Goal: Go to known website: Access a specific website the user already knows

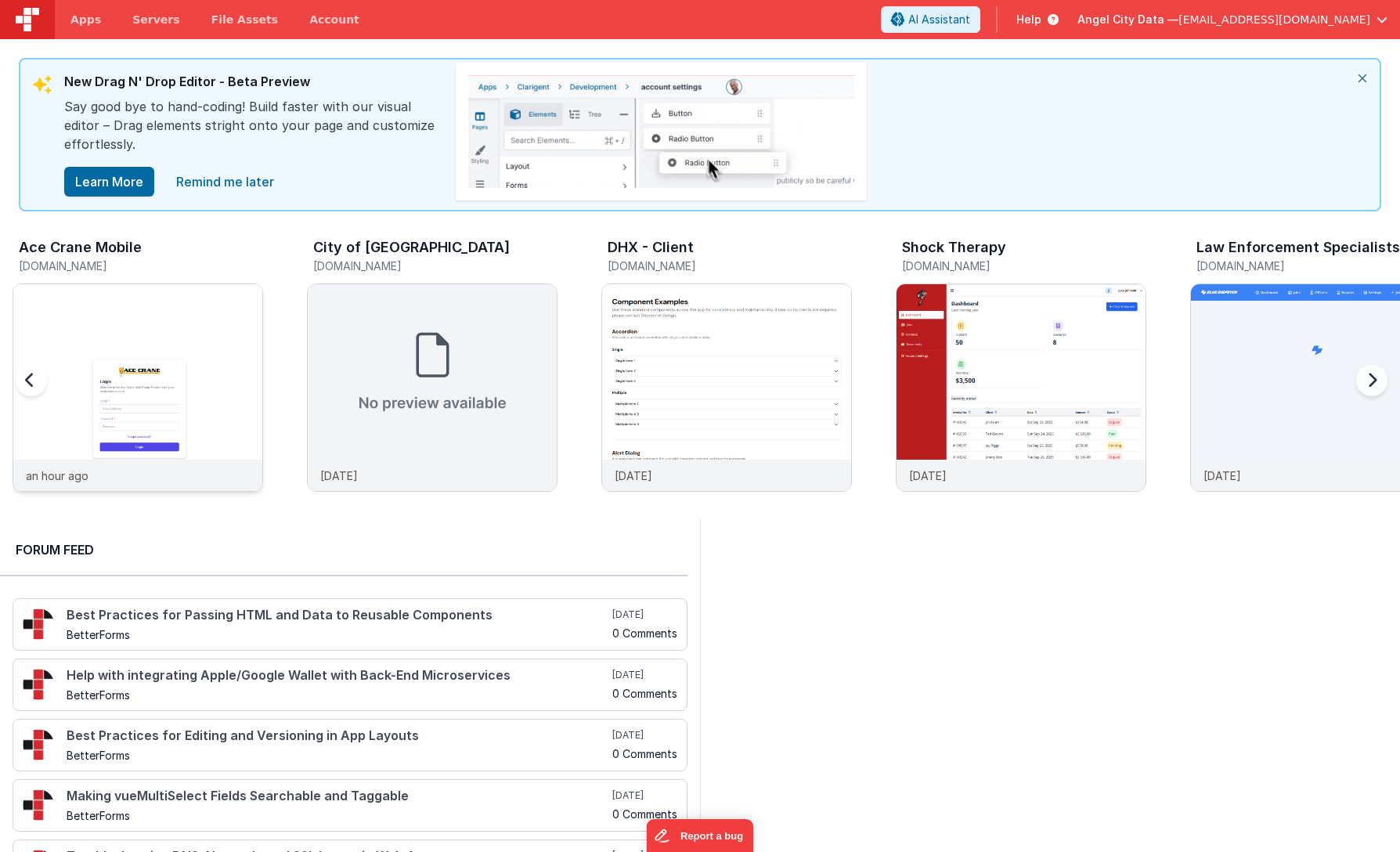
click at [134, 354] on img at bounding box center [137, 409] width 249 height 249
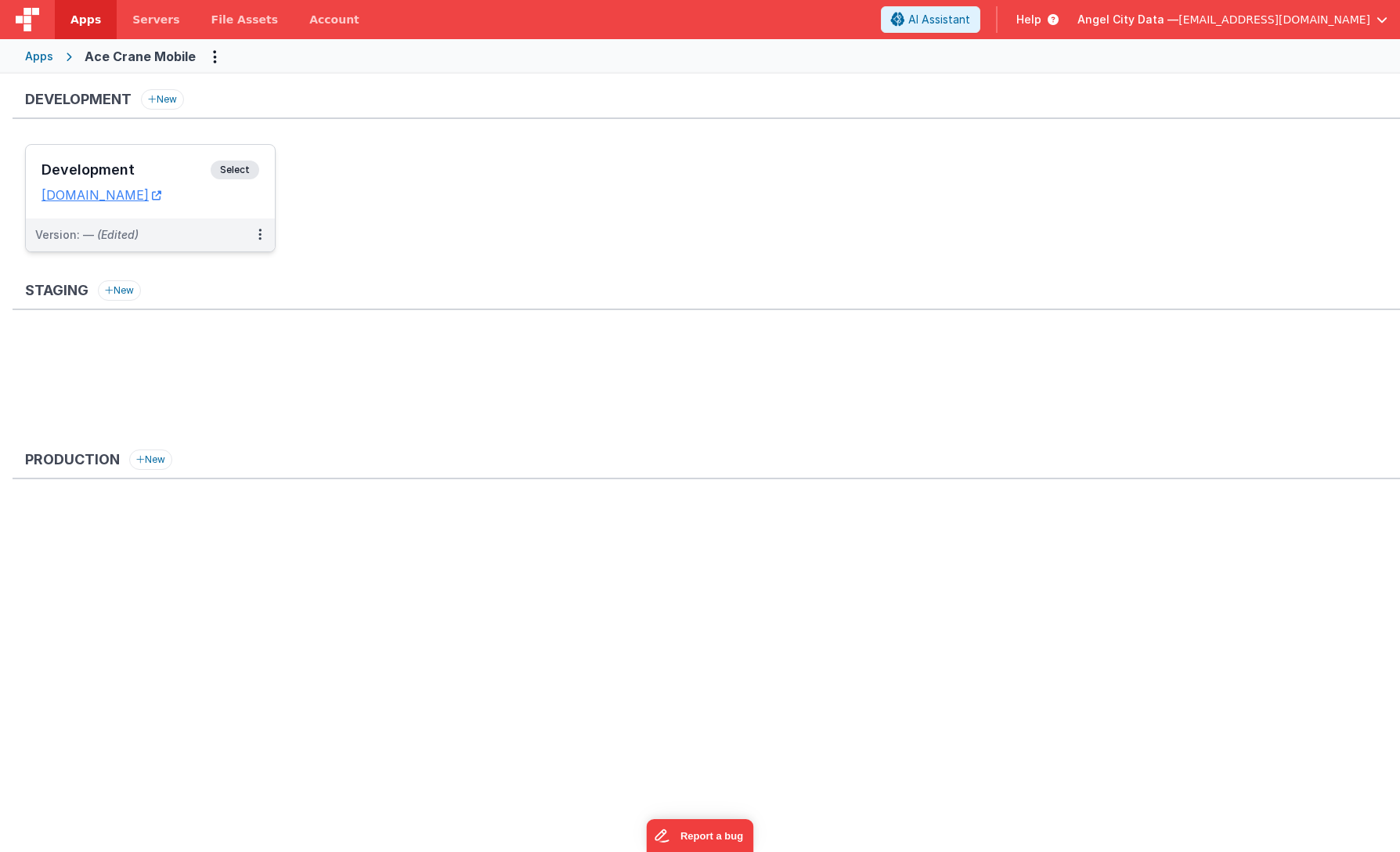
click at [245, 167] on span "Select" at bounding box center [235, 170] width 49 height 18
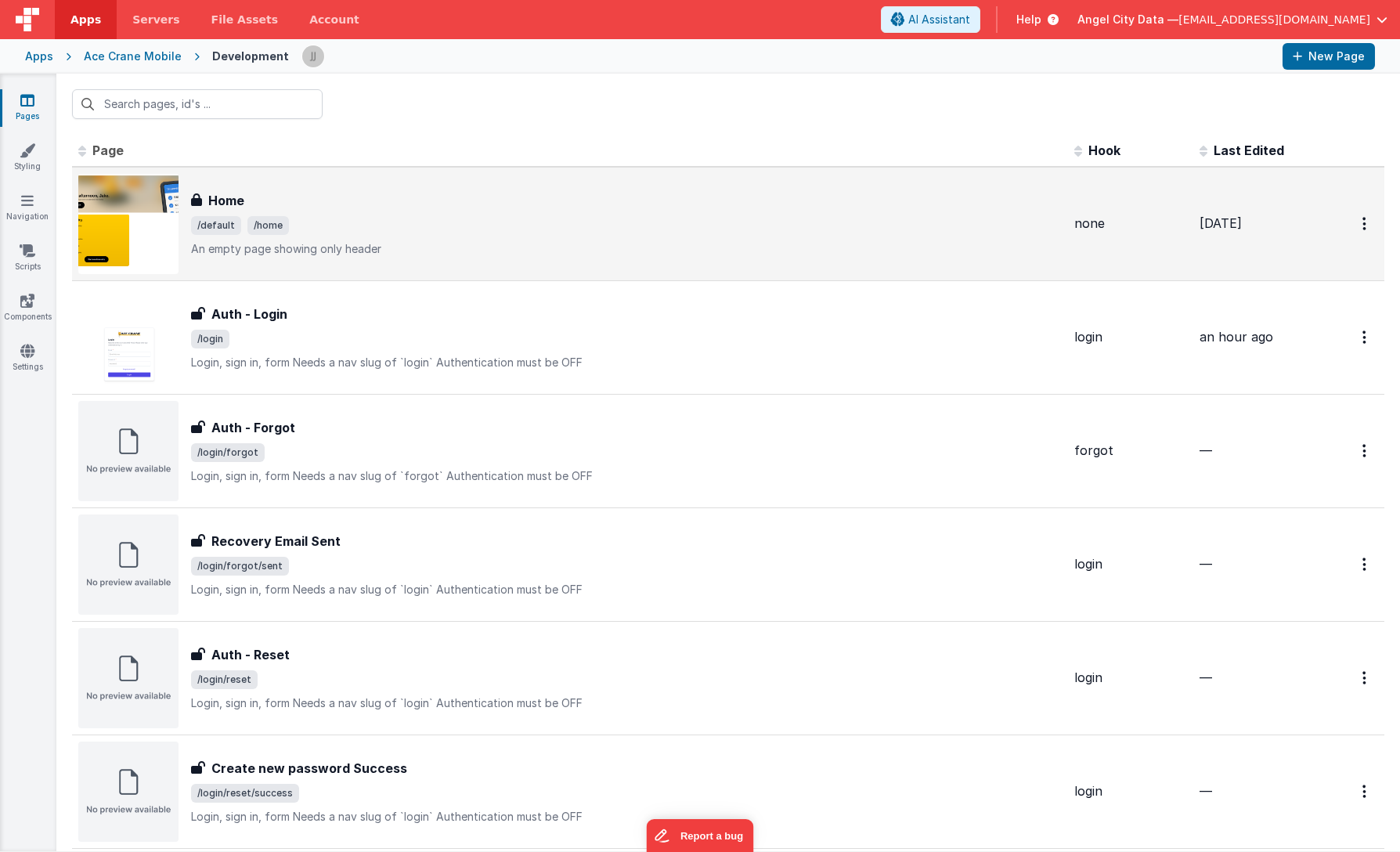
click at [150, 211] on img at bounding box center [128, 224] width 100 height 100
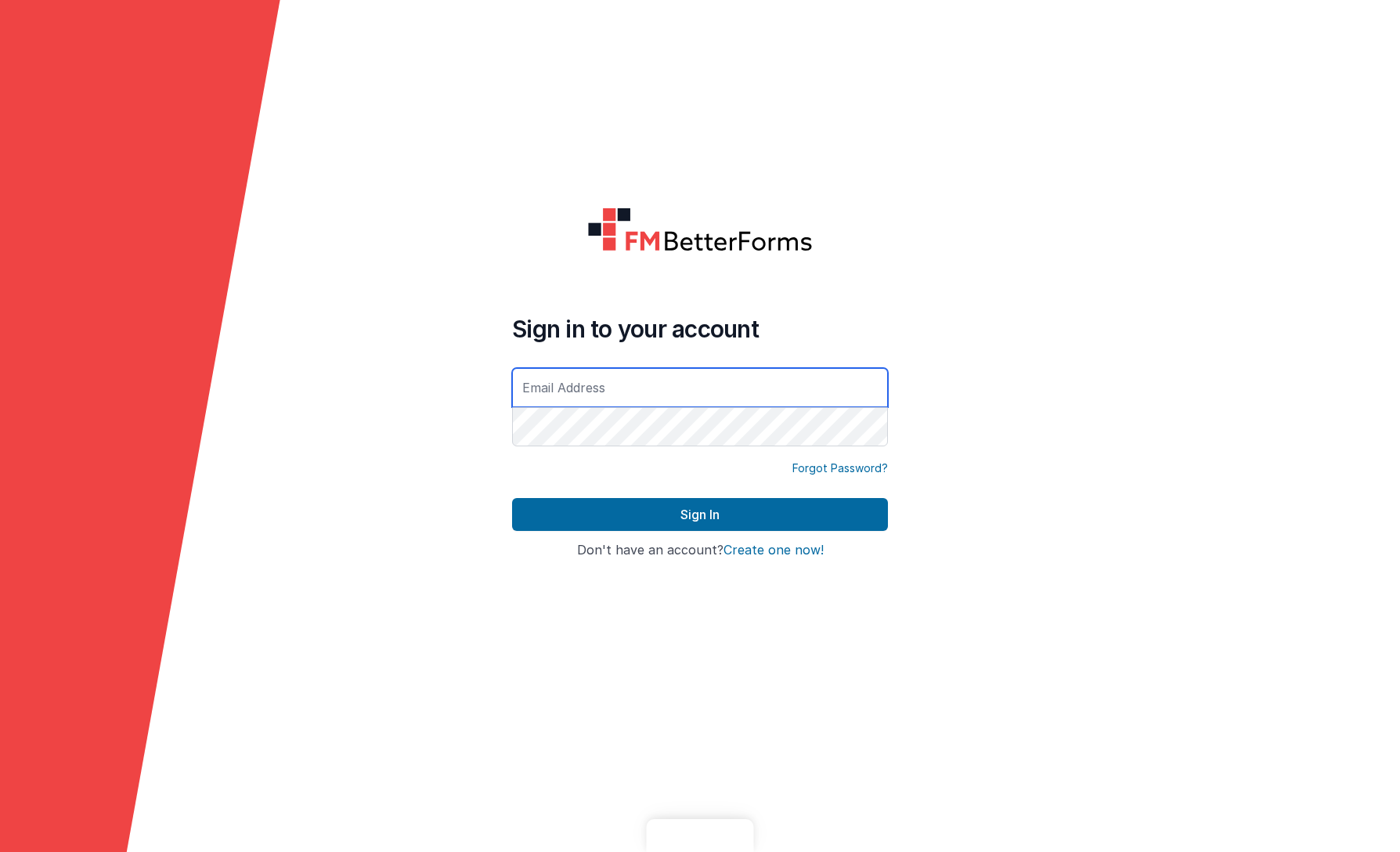
type input "[EMAIL_ADDRESS][DOMAIN_NAME]"
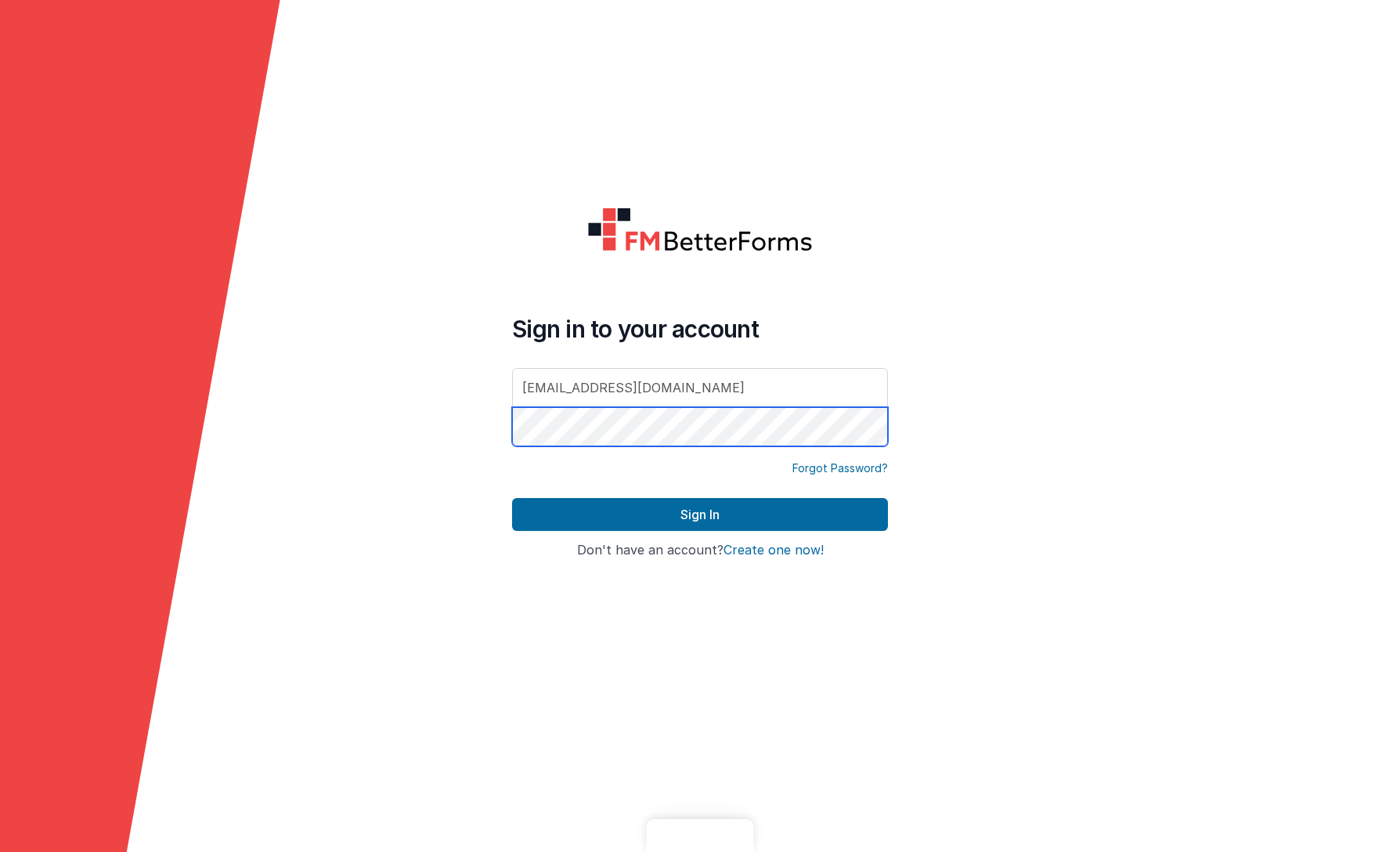
click at [700, 514] on button "Sign In" at bounding box center [700, 514] width 376 height 33
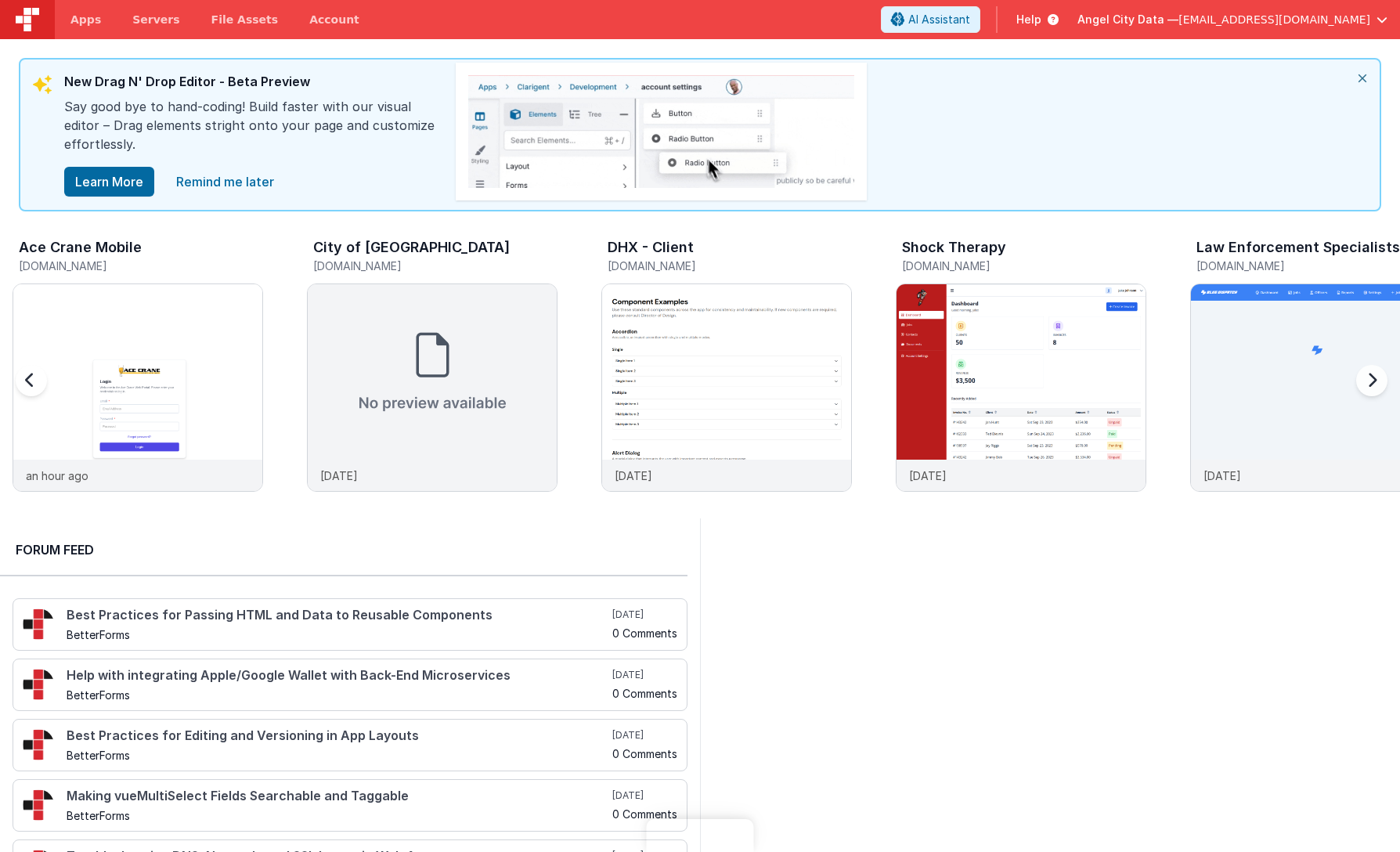
click at [51, 397] on div at bounding box center [47, 389] width 63 height 225
click at [127, 401] on img at bounding box center [137, 409] width 249 height 249
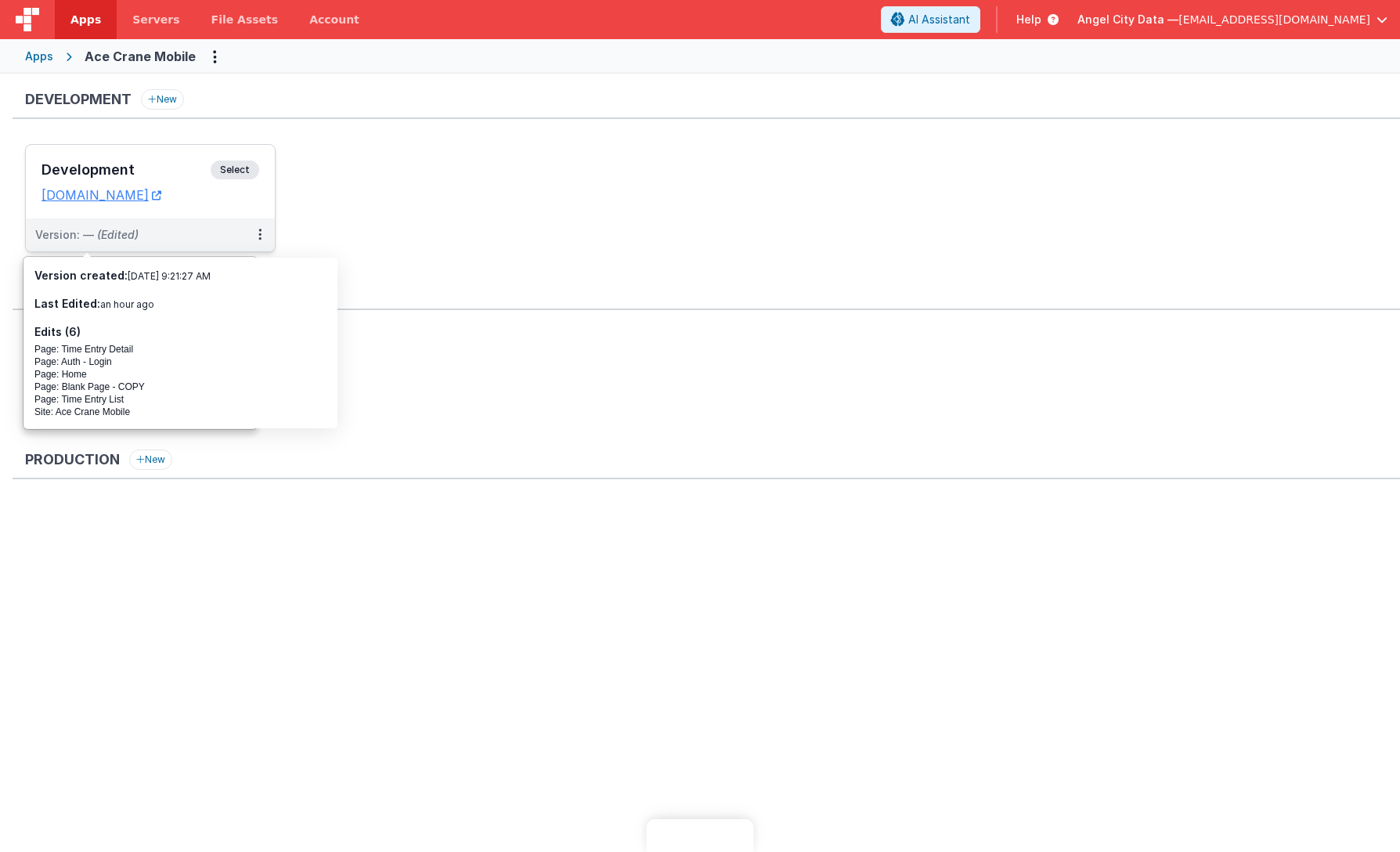
click at [249, 170] on span "Select" at bounding box center [235, 170] width 49 height 18
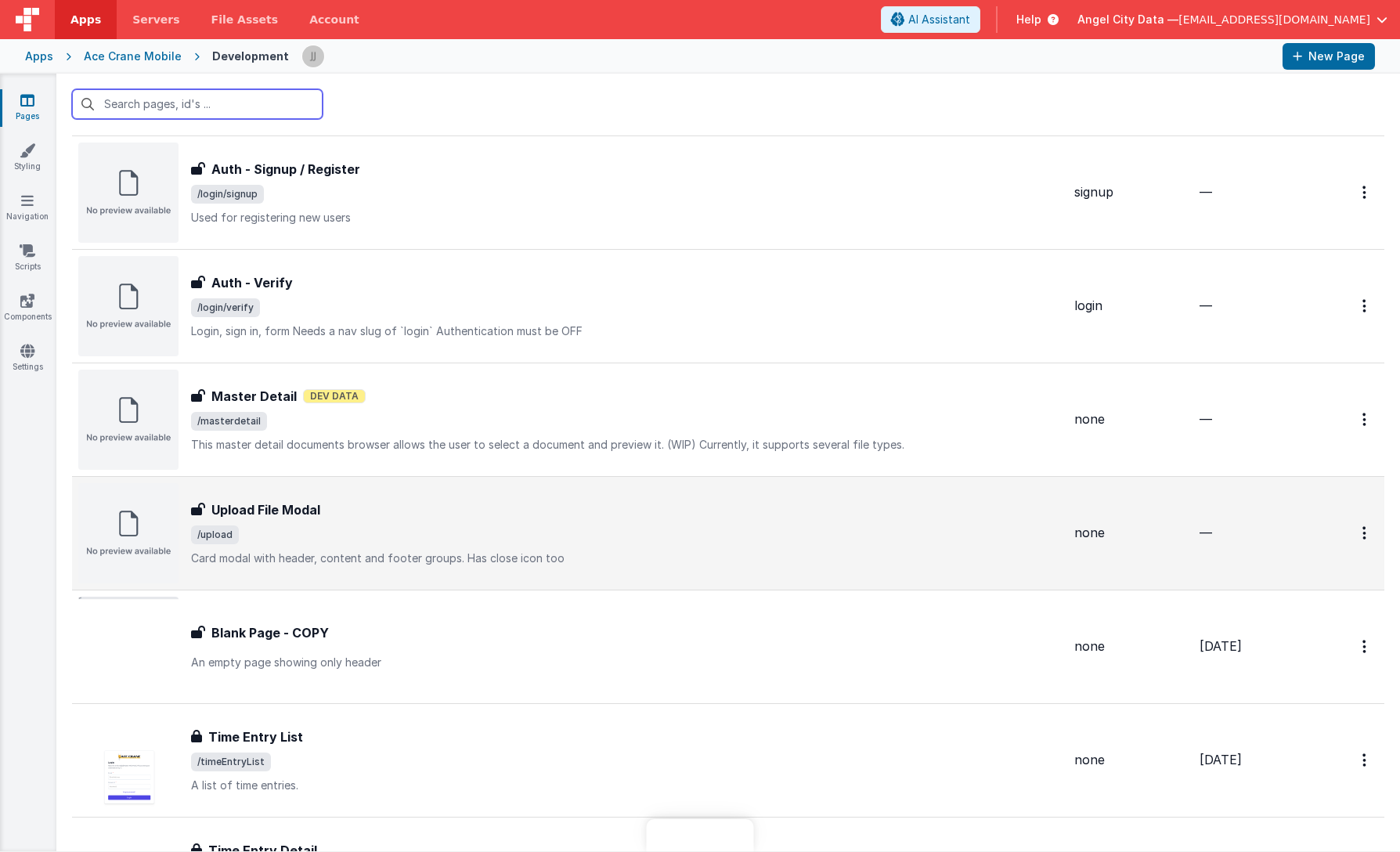
scroll to position [823, 0]
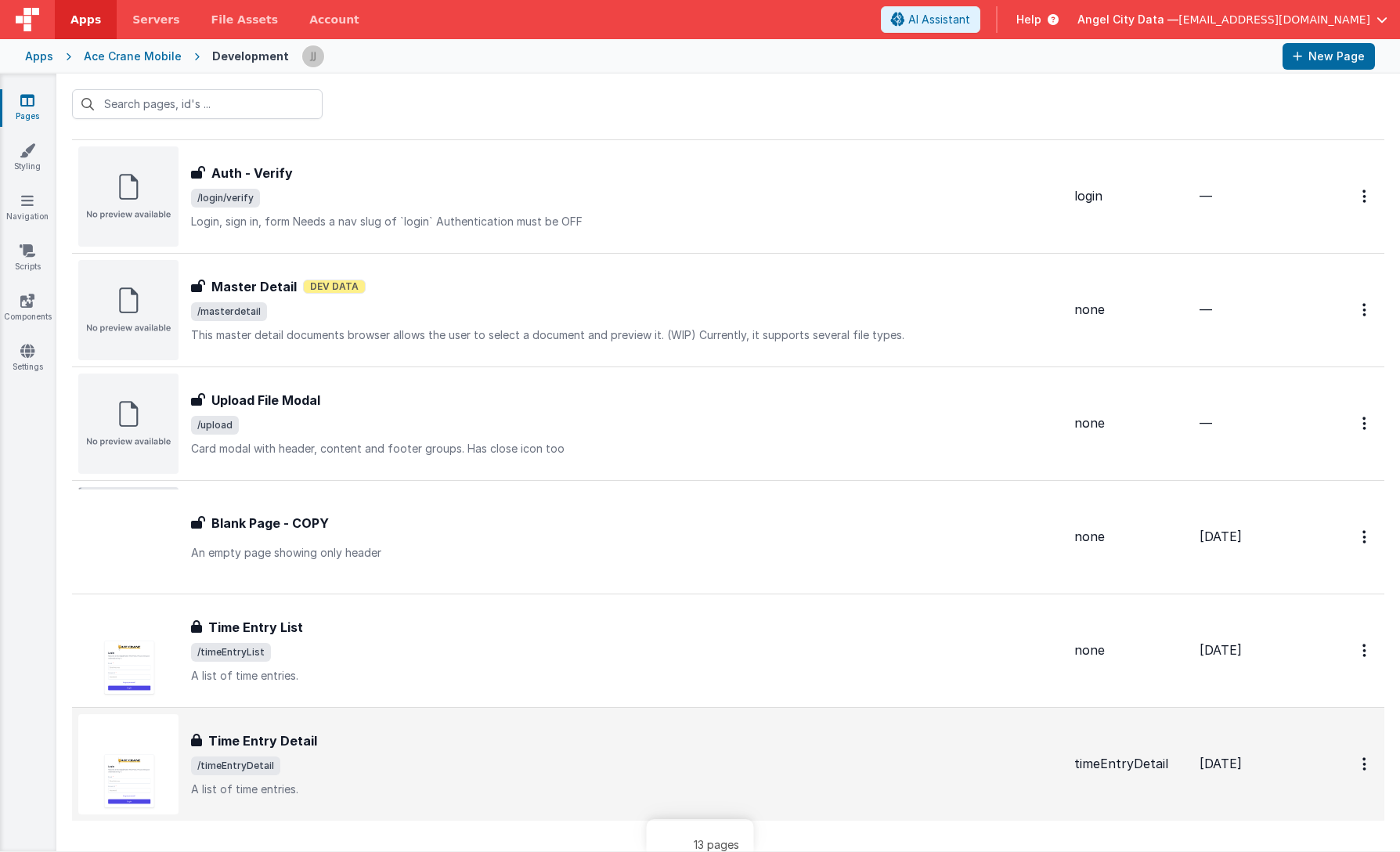
click at [280, 743] on h3 "Time Entry Detail" at bounding box center [262, 741] width 109 height 18
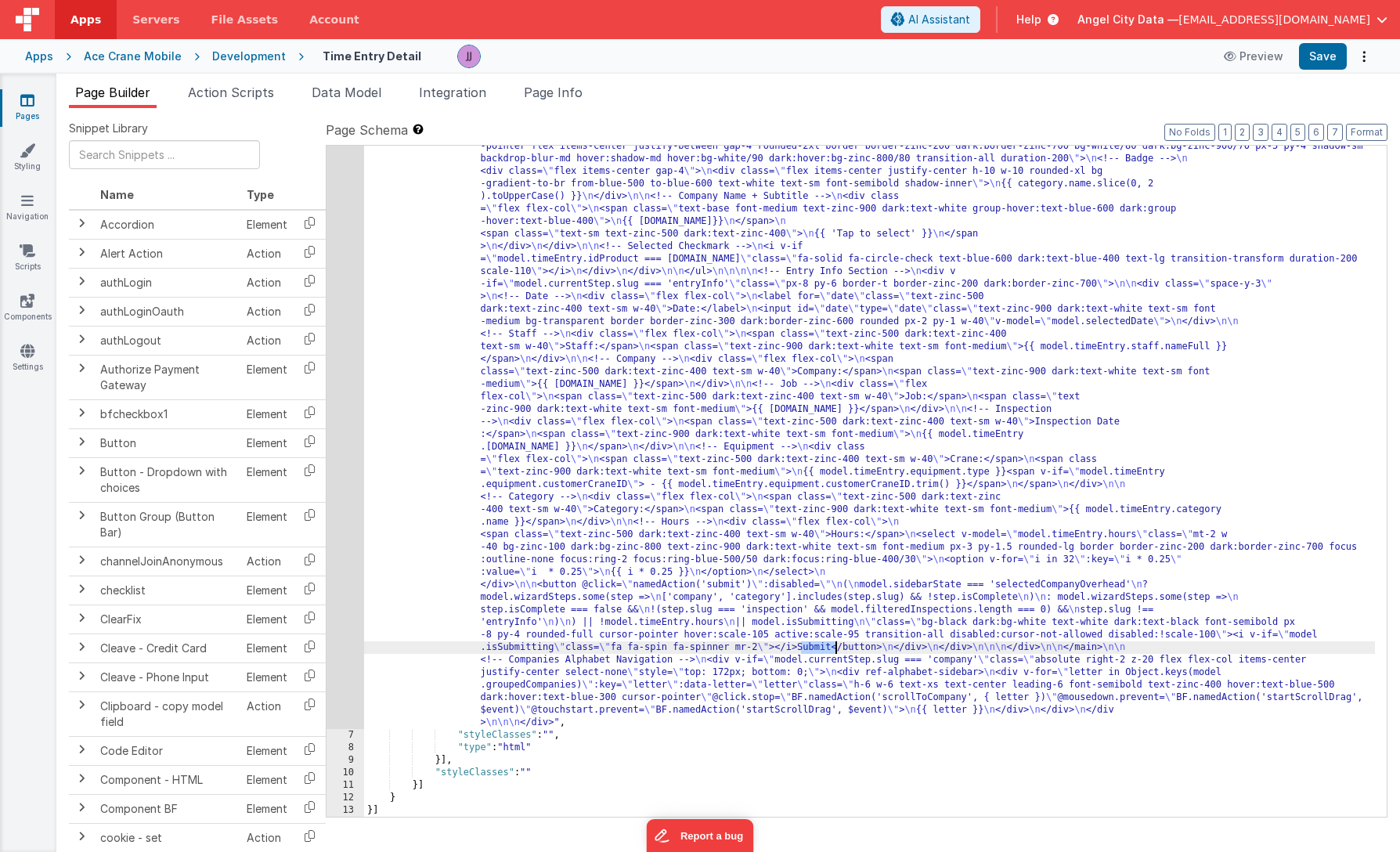
drag, startPoint x: 800, startPoint y: 649, endPoint x: 834, endPoint y: 651, distance: 34.1
click at [1311, 56] on button "Save" at bounding box center [1323, 56] width 48 height 27
click at [250, 57] on div "Development" at bounding box center [249, 56] width 74 height 16
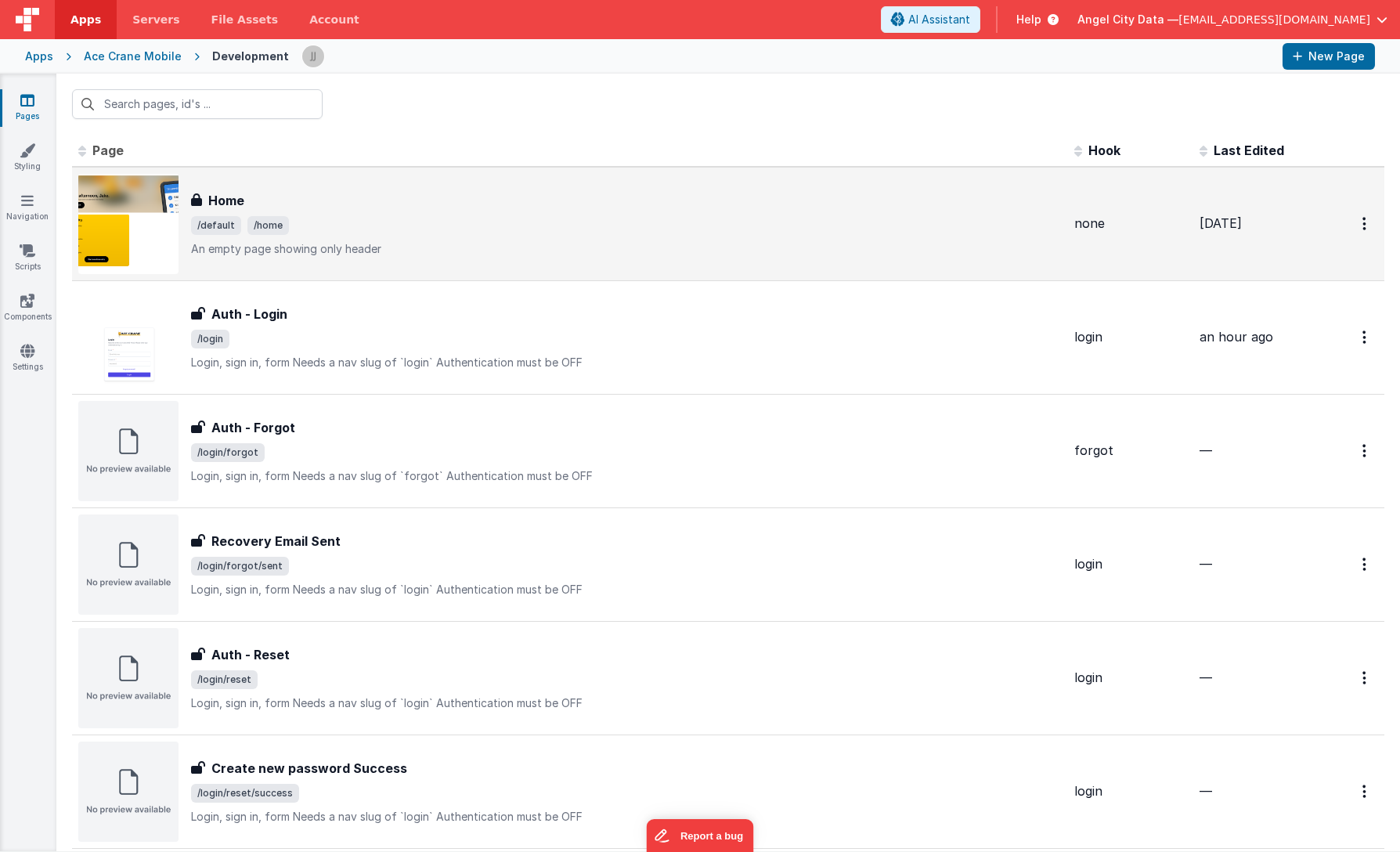
click at [216, 194] on h3 "Home" at bounding box center [225, 201] width 36 height 18
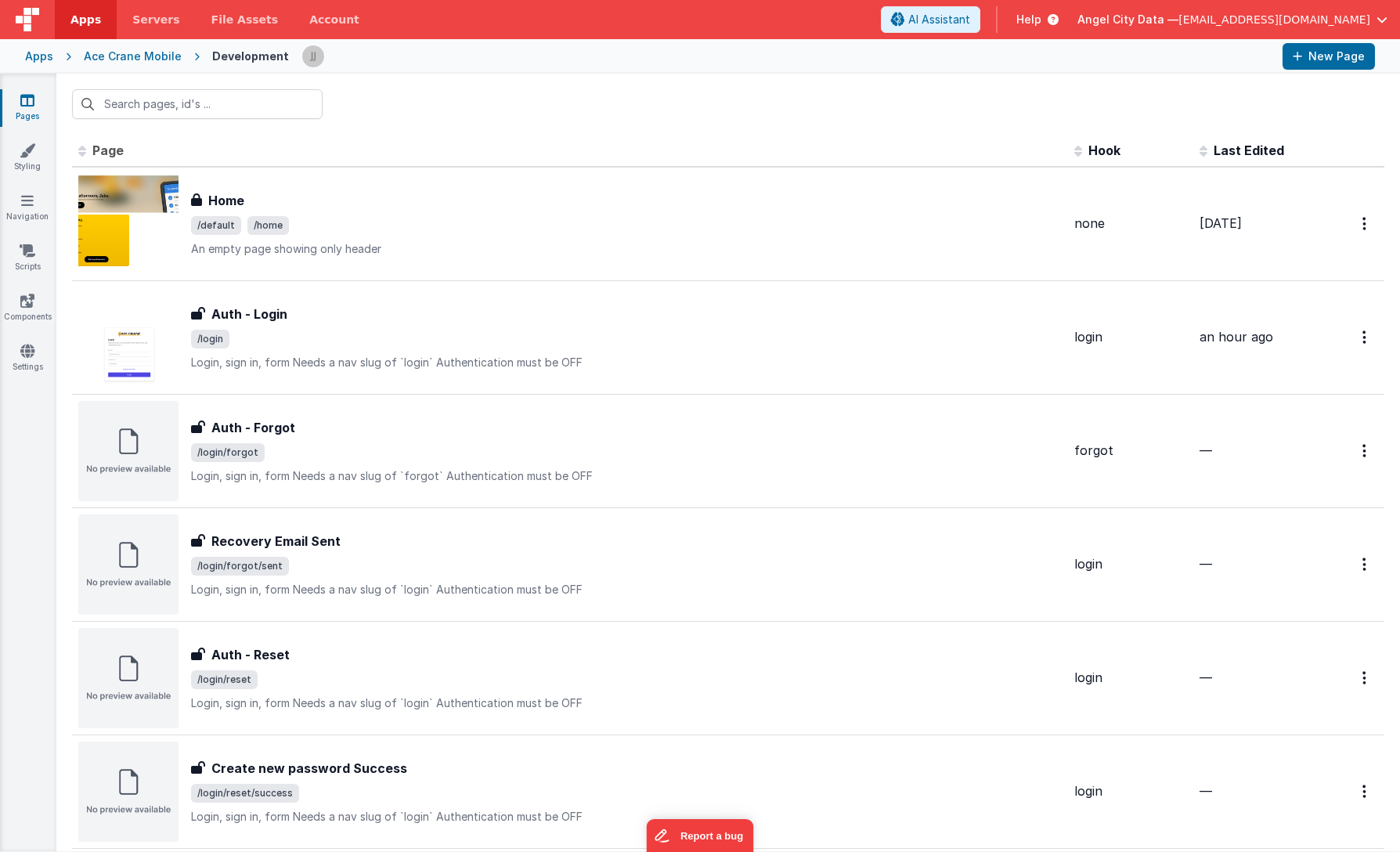
click at [98, 52] on div "Ace Crane Mobile" at bounding box center [132, 56] width 98 height 16
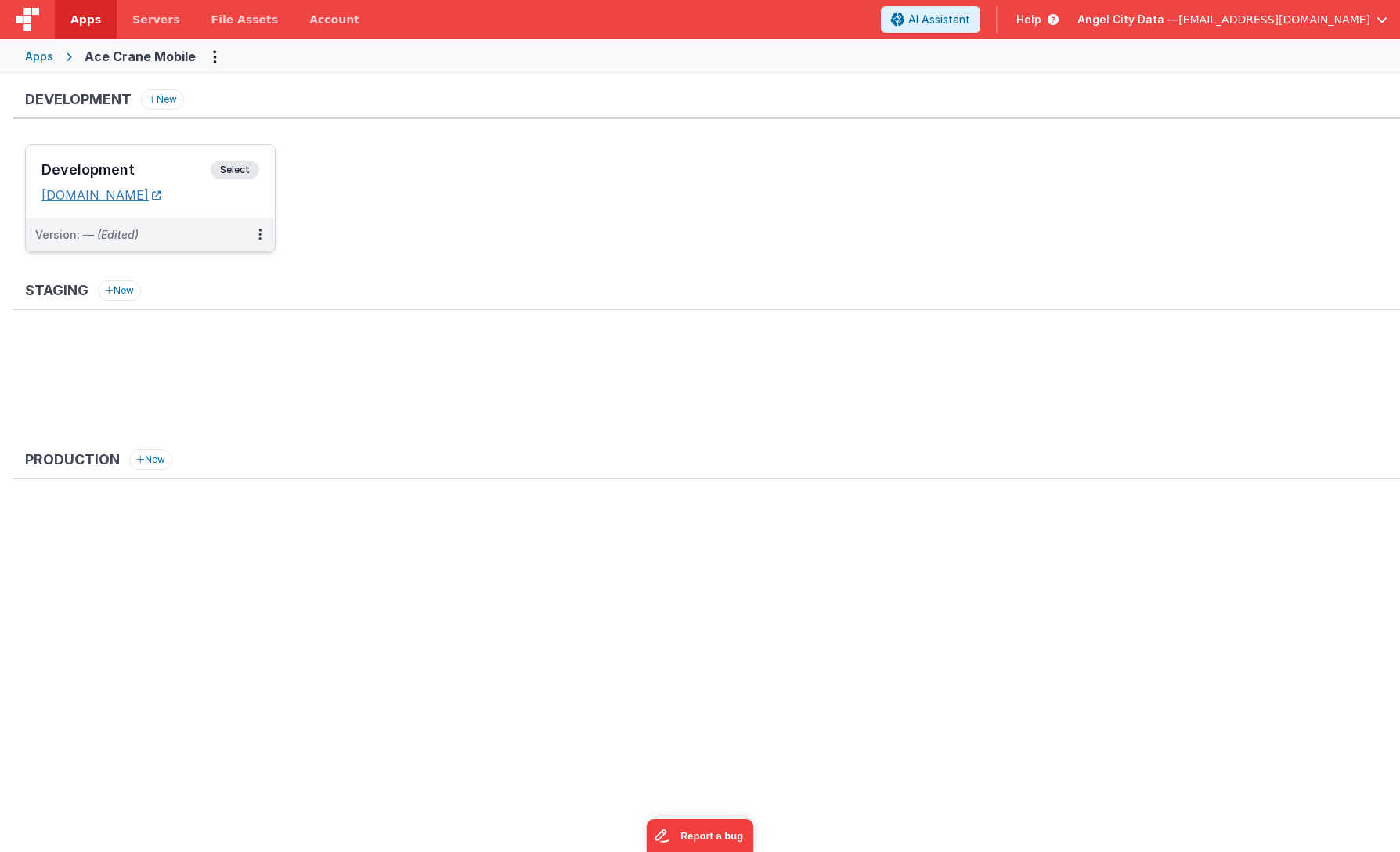
click at [151, 187] on link "[DOMAIN_NAME]" at bounding box center [101, 194] width 120 height 16
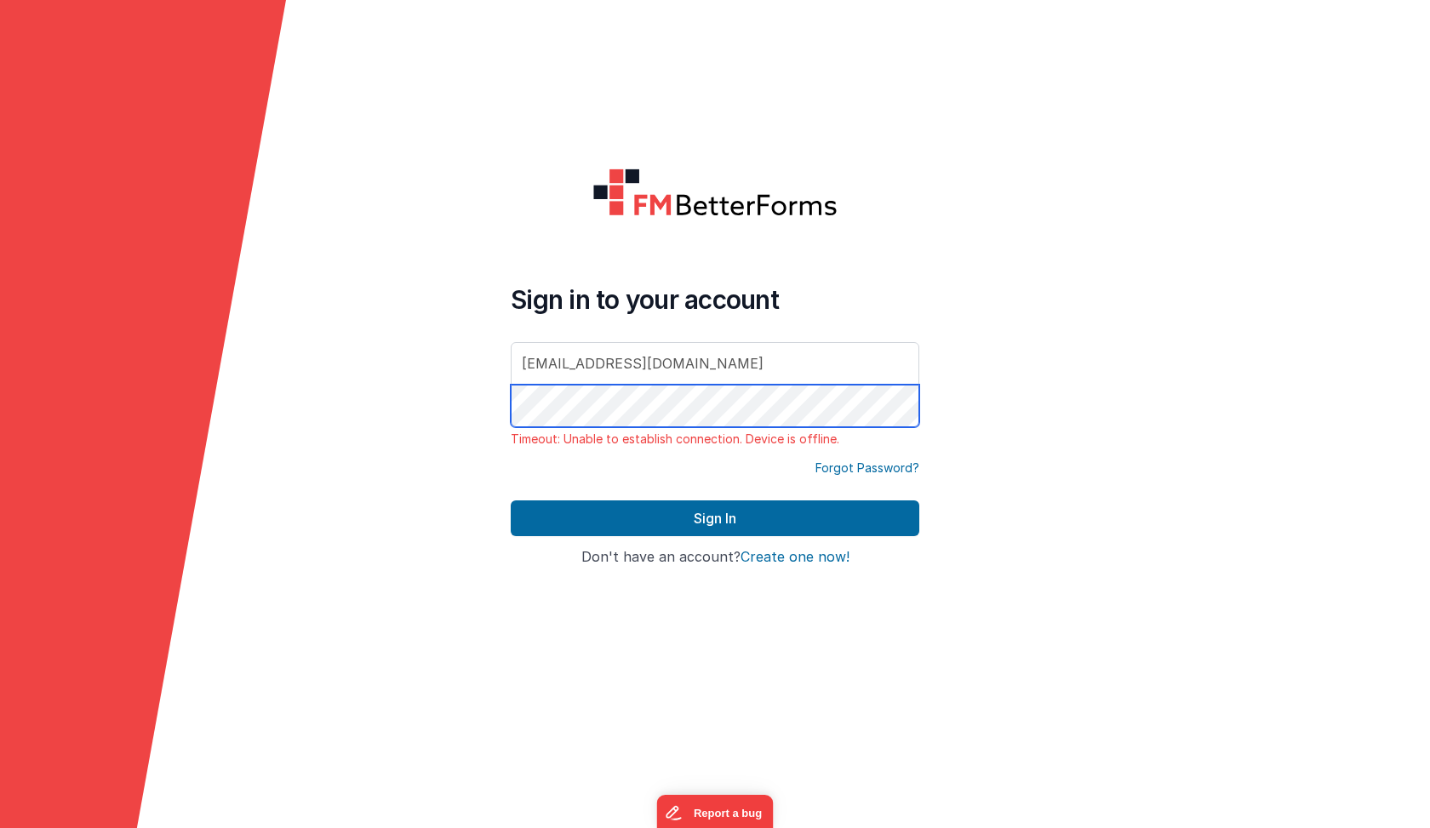
click at [715, 518] on button "Sign In" at bounding box center [715, 519] width 409 height 36
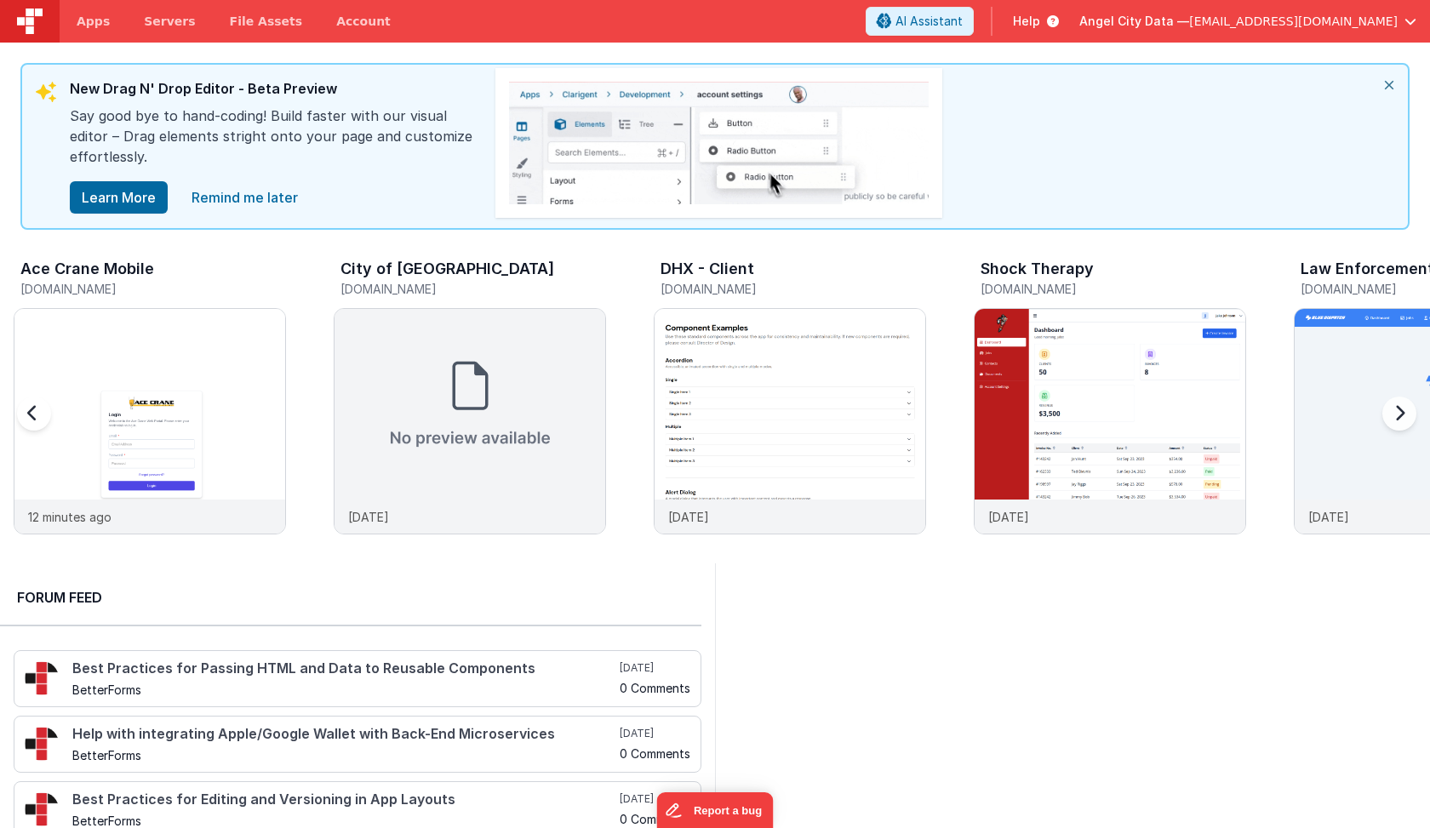
click at [94, 289] on h5 "[DOMAIN_NAME]" at bounding box center [153, 289] width 266 height 13
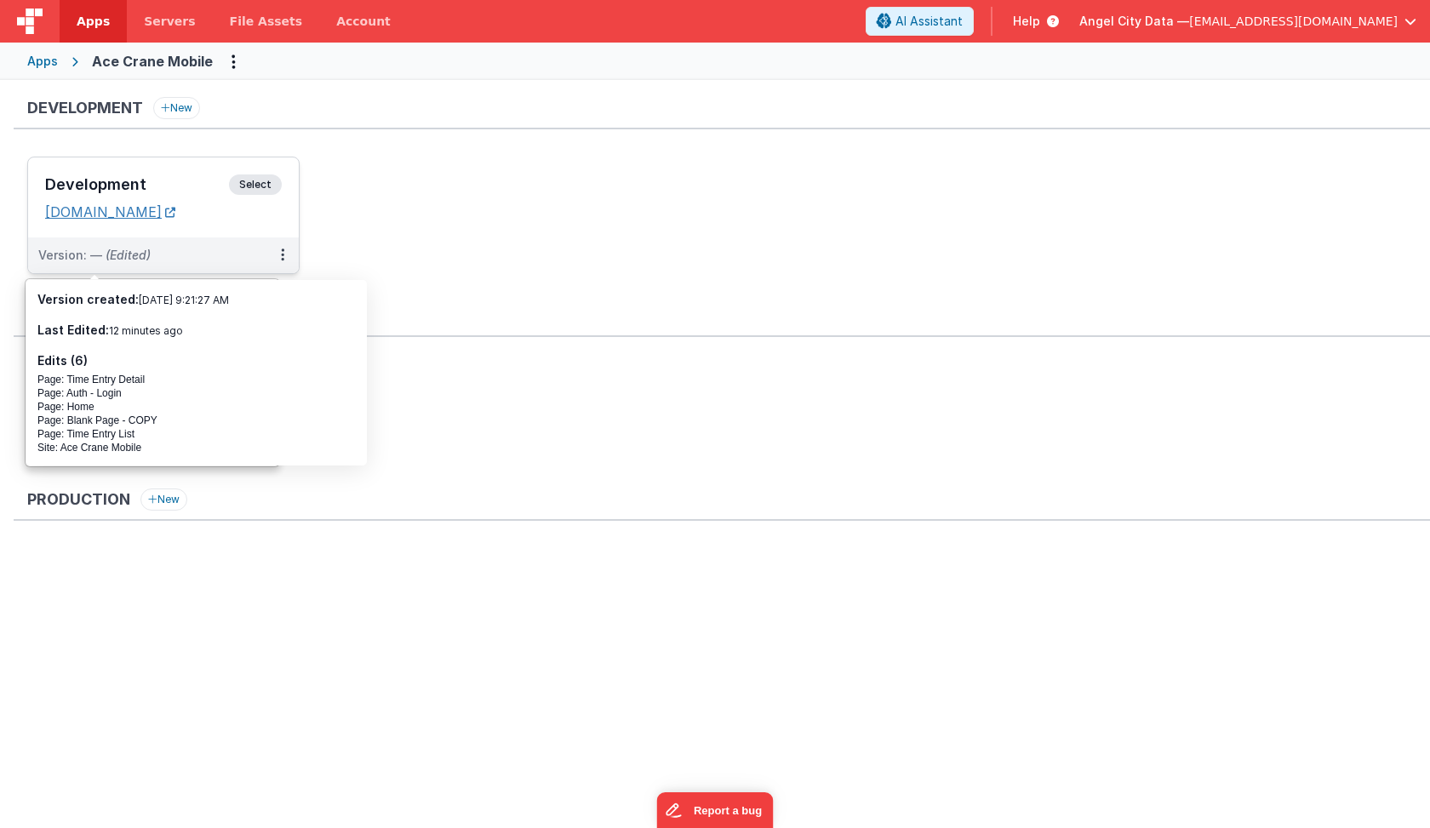
click at [134, 214] on link "[DOMAIN_NAME]" at bounding box center [110, 211] width 130 height 17
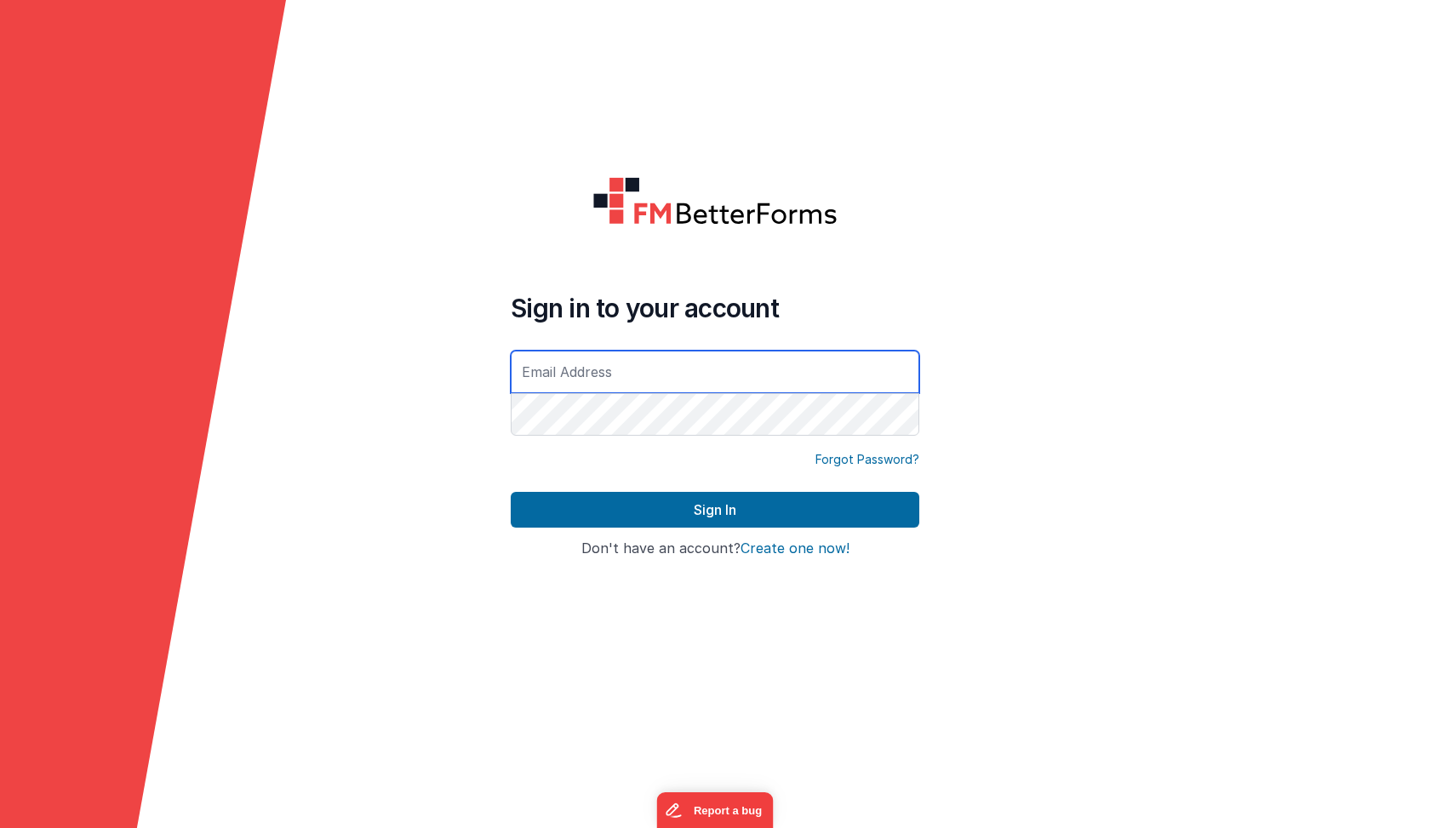
type input "[EMAIL_ADDRESS][DOMAIN_NAME]"
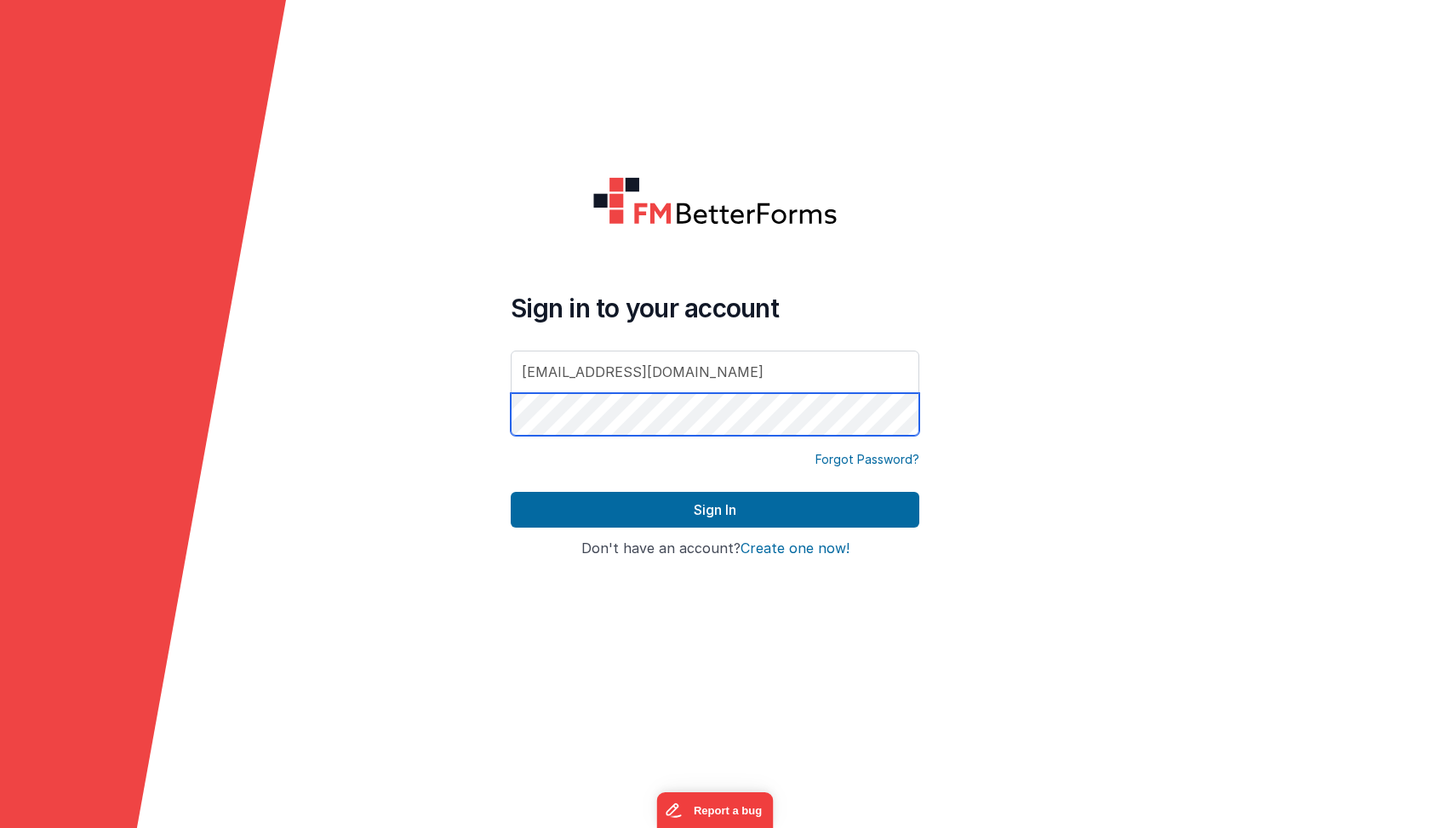
click at [715, 510] on button "Sign In" at bounding box center [715, 510] width 409 height 36
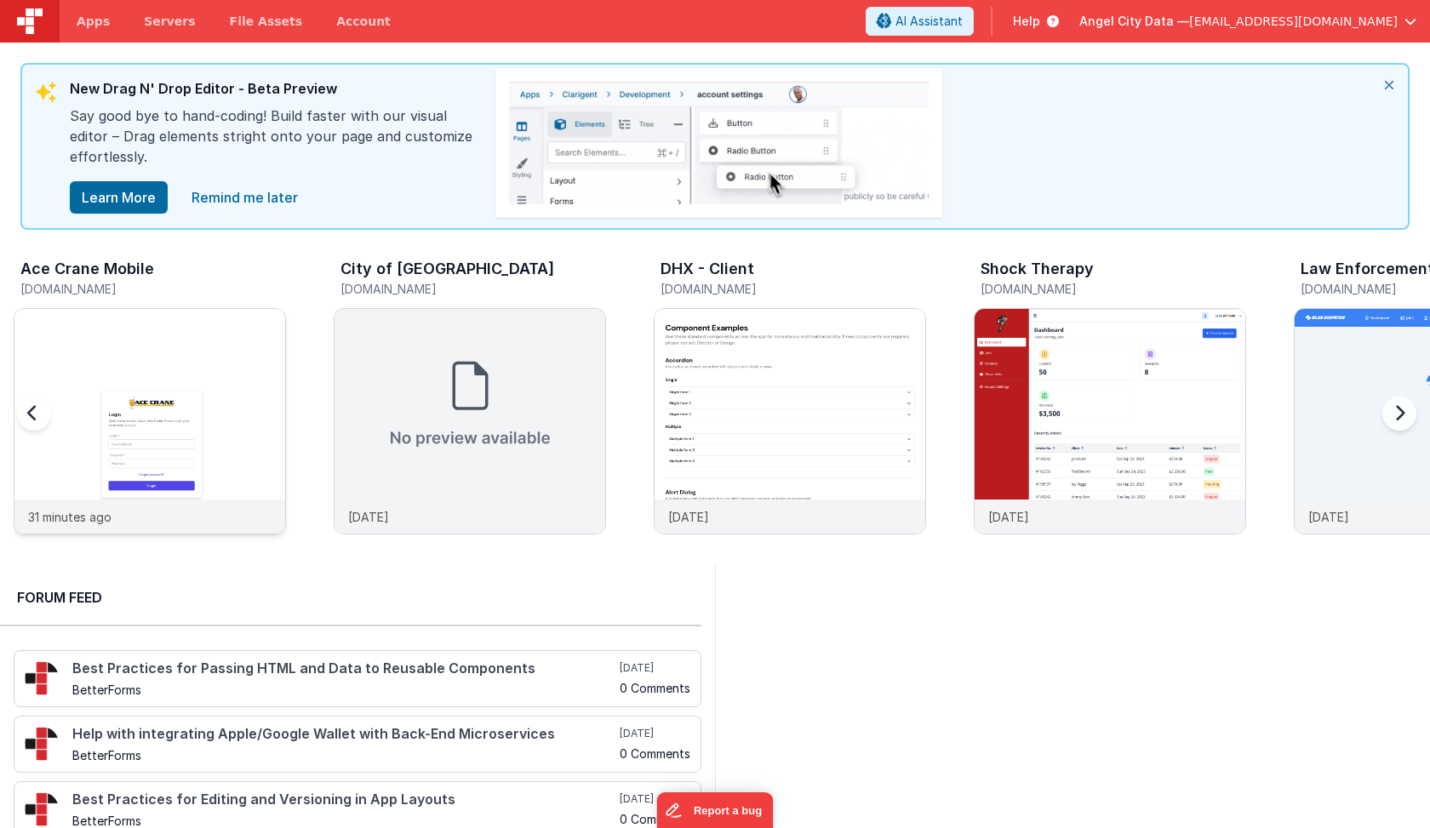
click at [104, 415] on img at bounding box center [149, 444] width 271 height 271
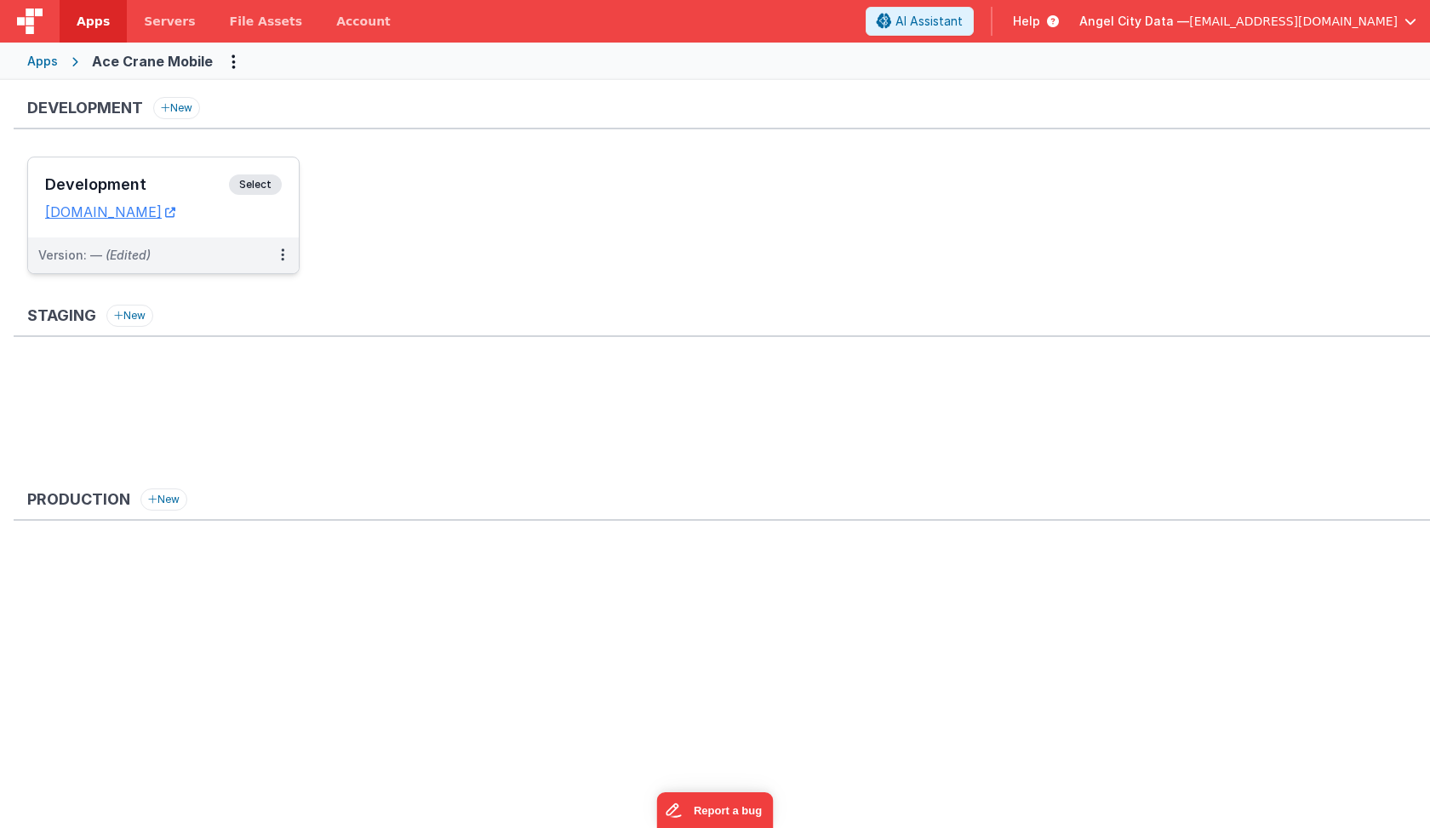
click at [243, 180] on span "Select" at bounding box center [255, 185] width 53 height 20
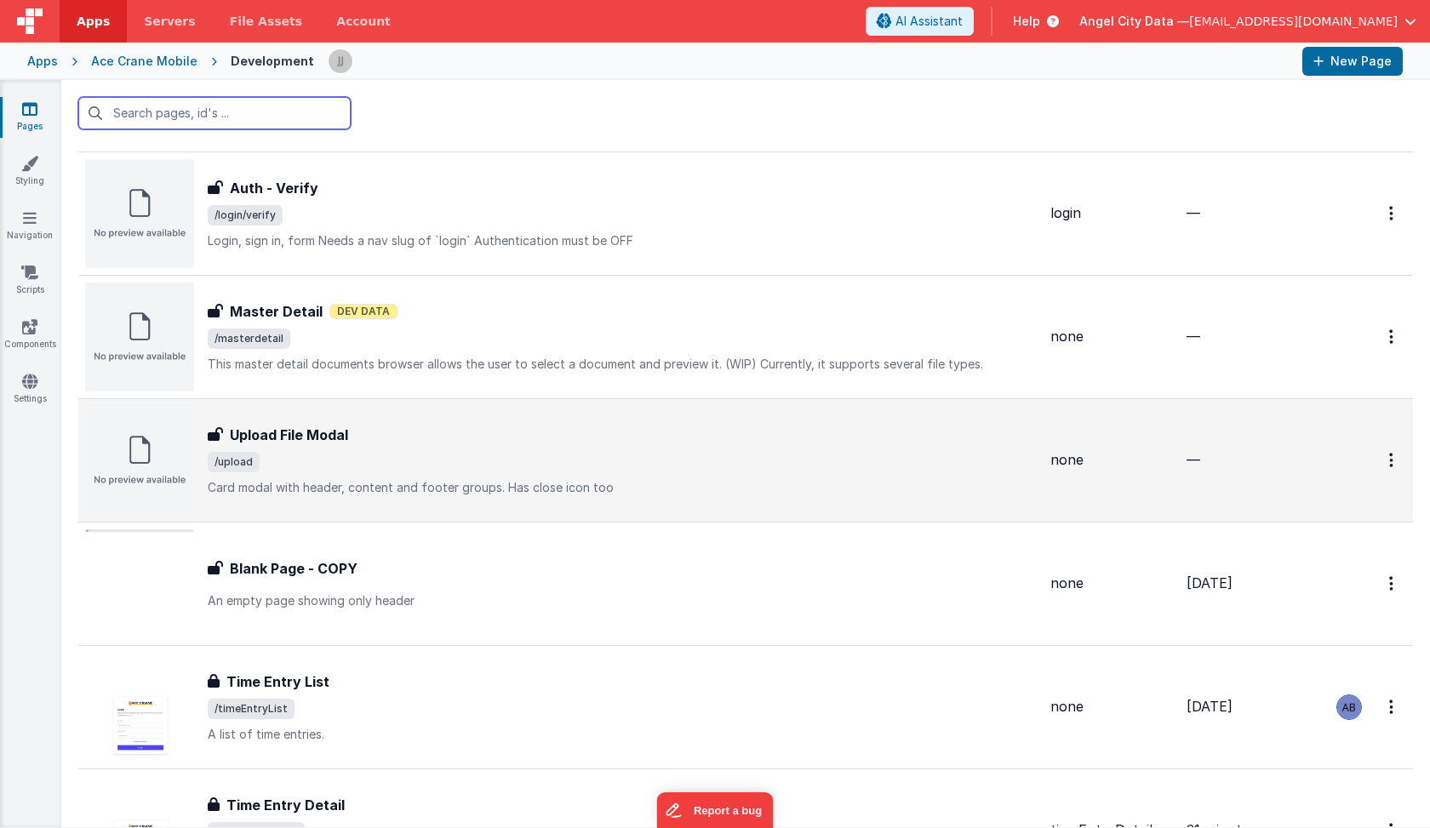
scroll to position [1008, 0]
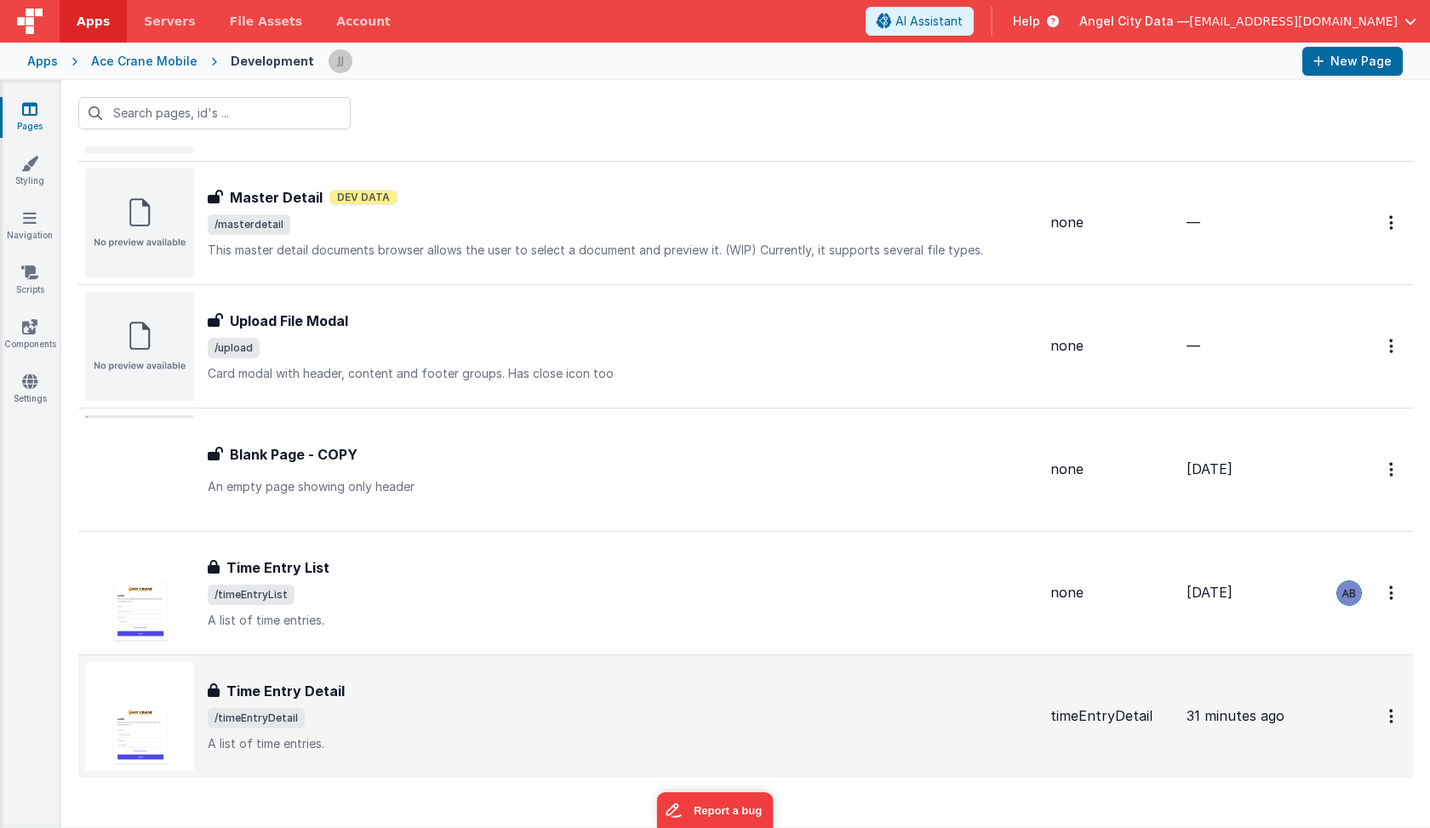
click at [402, 702] on div "Time Entry Detail Time Entry Detail /timeEntryDetail A list of time entries." at bounding box center [622, 717] width 829 height 72
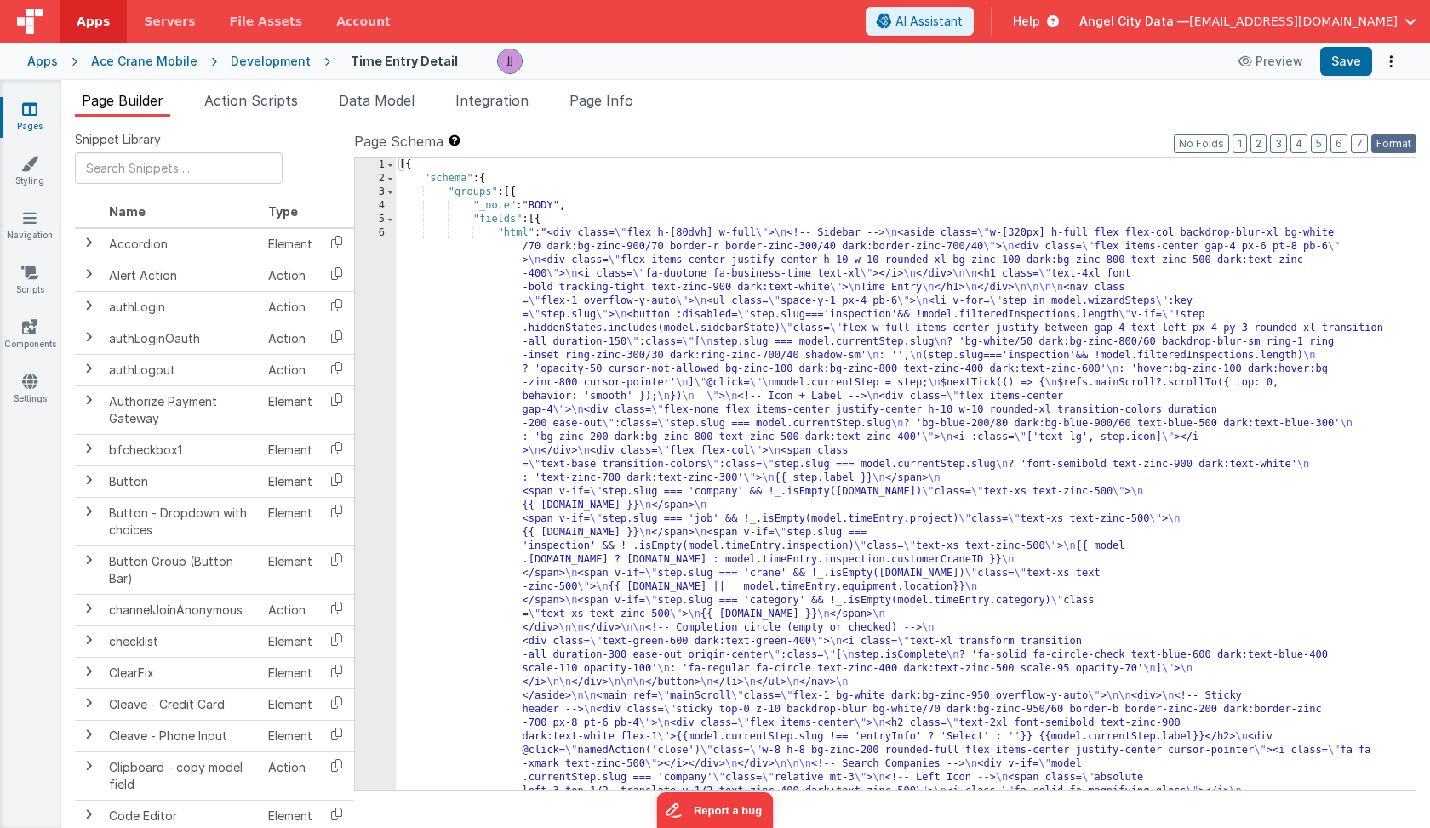
click at [1397, 137] on button "Format" at bounding box center [1394, 144] width 45 height 19
click at [1389, 140] on button "Format" at bounding box center [1394, 144] width 45 height 19
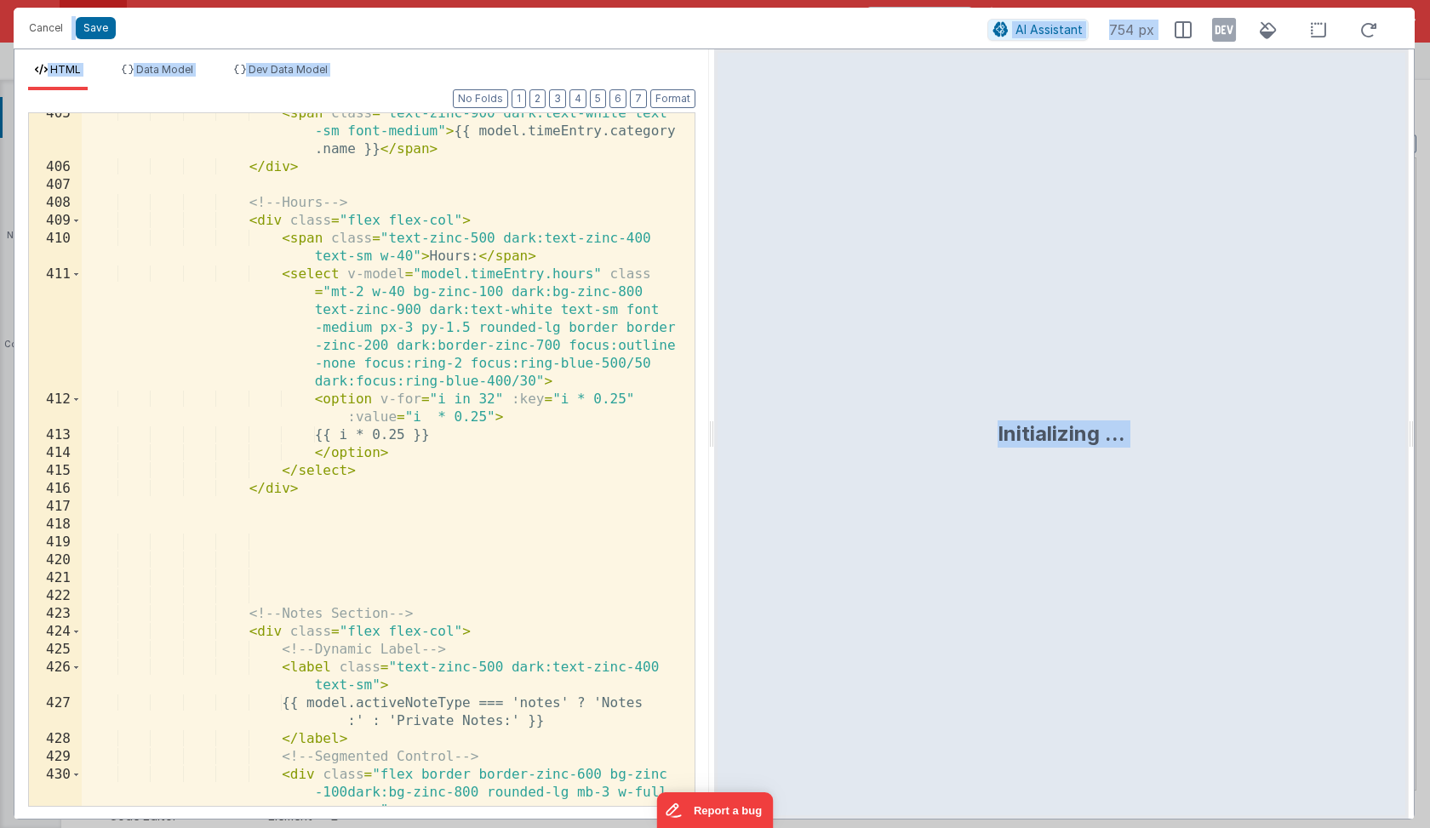
scroll to position [11778, 0]
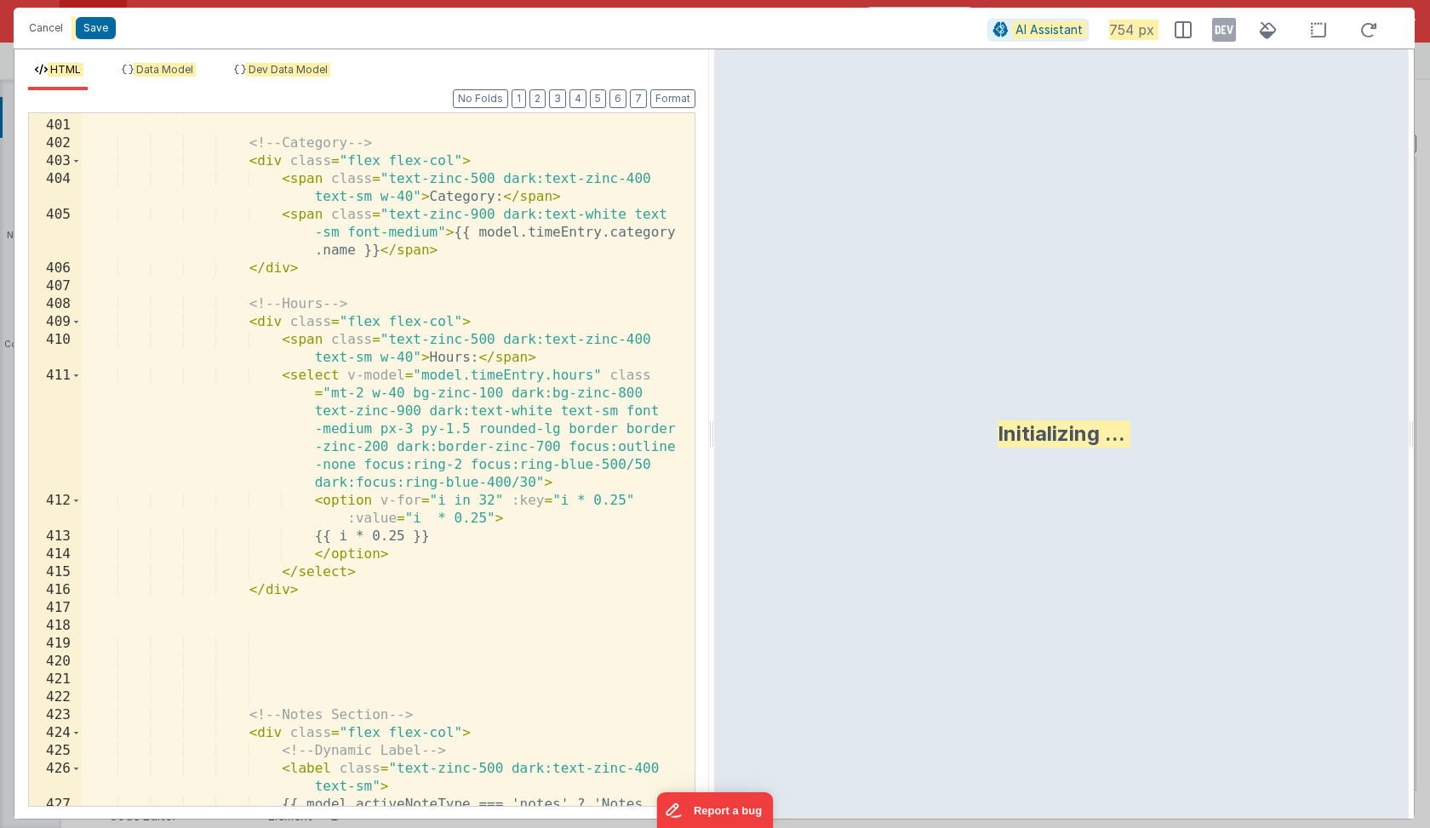
click at [127, 14] on div "Cancel Save AI Assistant 754 px" at bounding box center [714, 28] width 1401 height 41
click at [44, 20] on button "Cancel" at bounding box center [45, 28] width 51 height 24
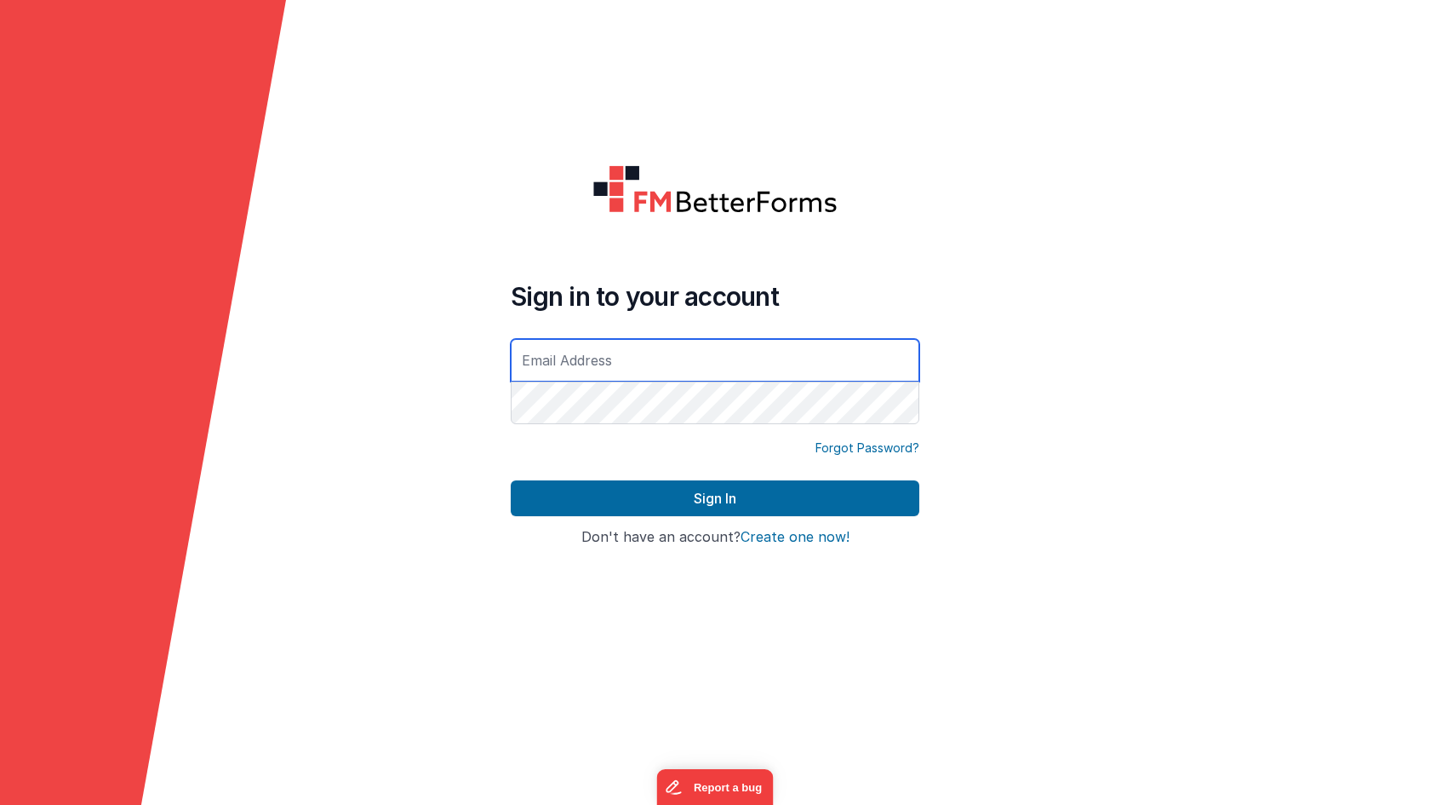
type input "[EMAIL_ADDRESS][DOMAIN_NAME]"
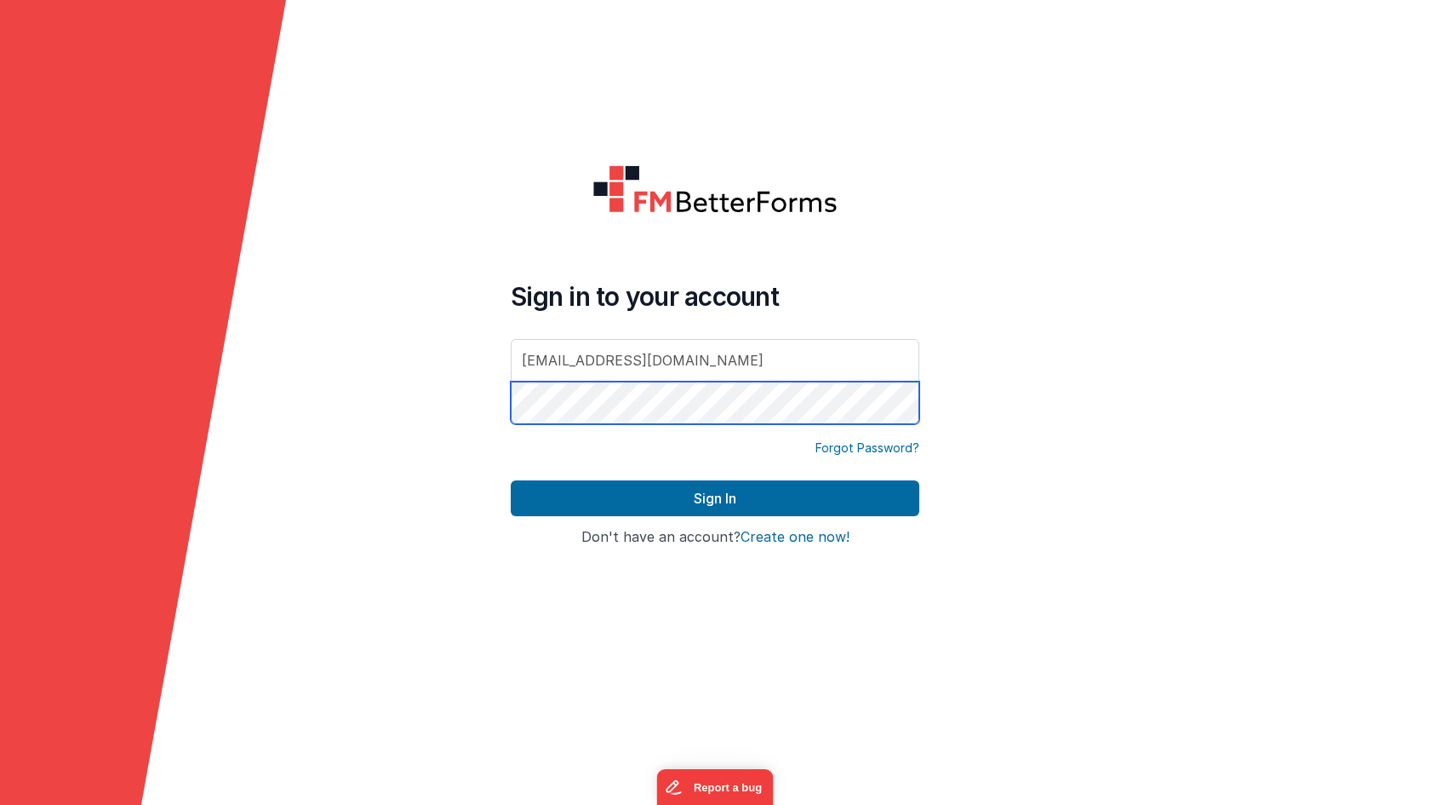
click at [715, 498] on button "Sign In" at bounding box center [715, 498] width 409 height 36
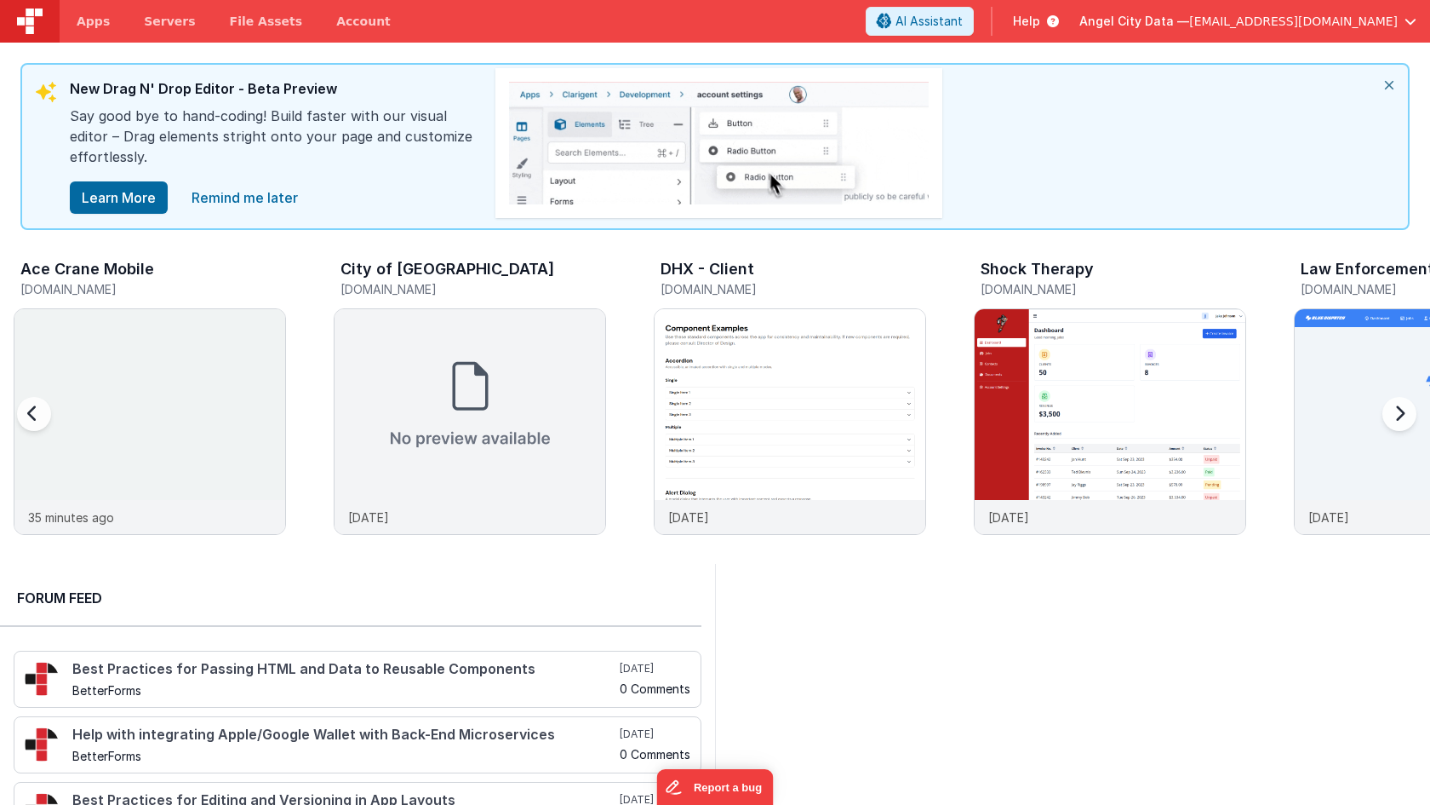
click at [114, 286] on h5 "[DOMAIN_NAME]" at bounding box center [153, 289] width 266 height 13
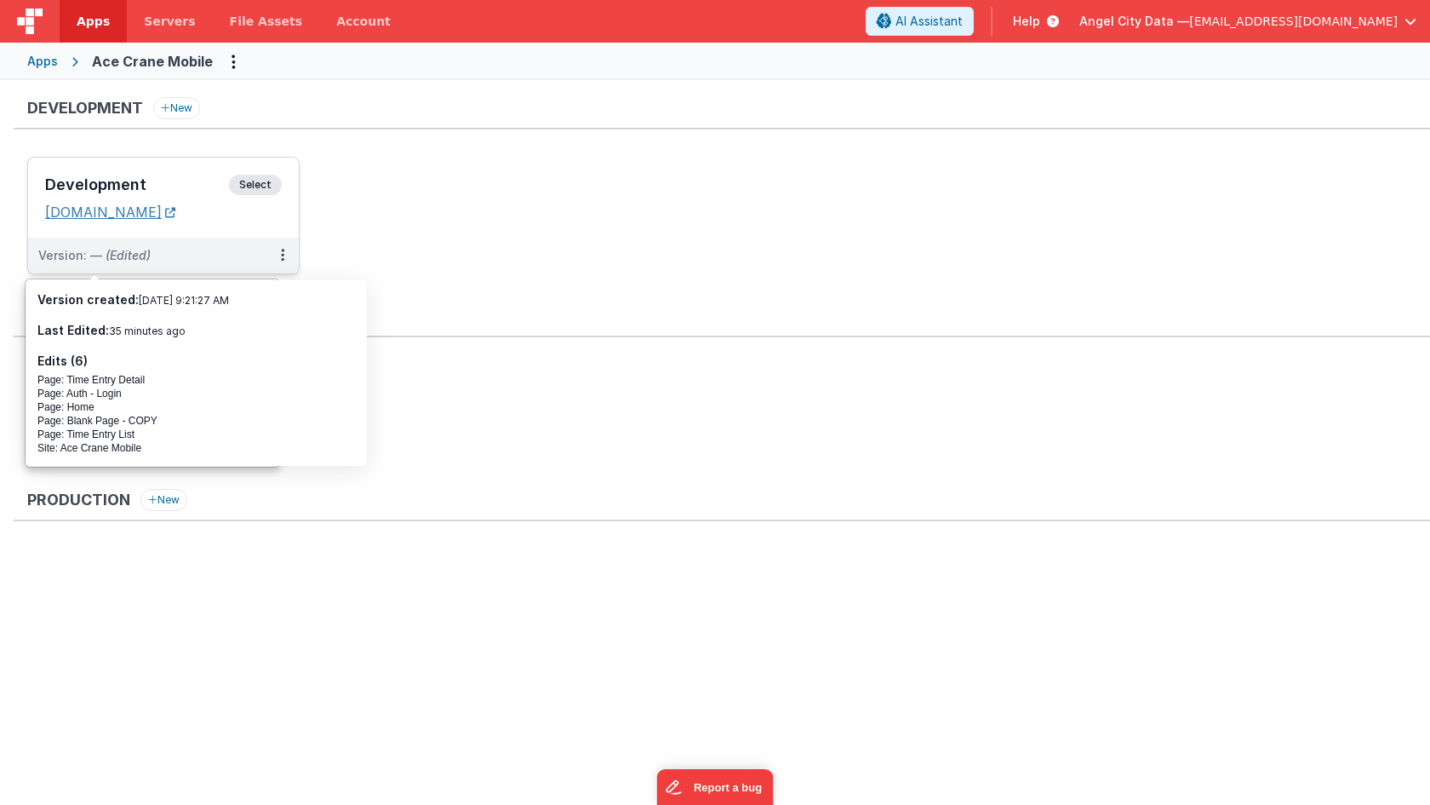
click at [144, 215] on link "[DOMAIN_NAME]" at bounding box center [110, 211] width 130 height 17
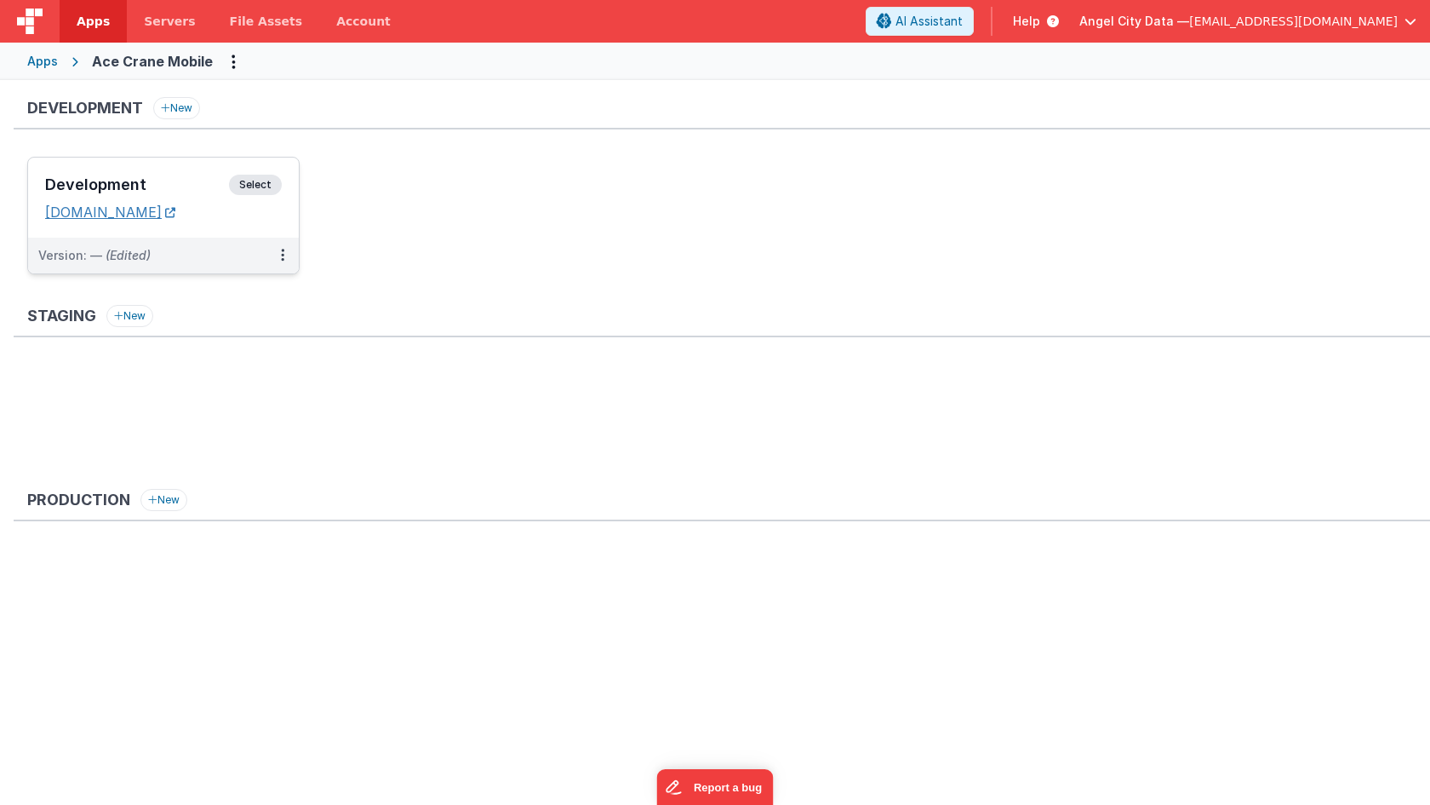
click at [175, 215] on link "[DOMAIN_NAME]" at bounding box center [110, 211] width 130 height 17
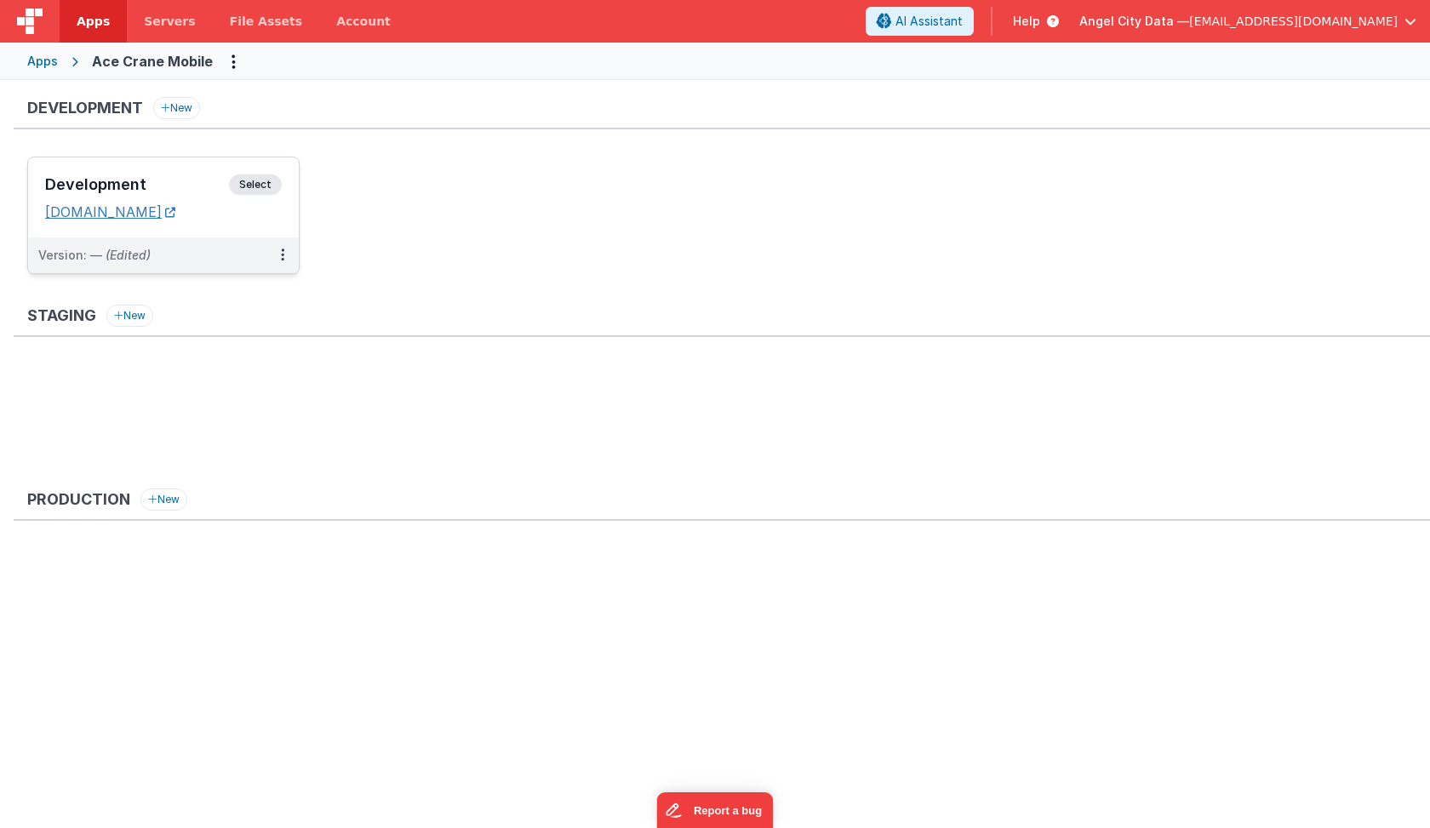
click at [146, 209] on link "[DOMAIN_NAME]" at bounding box center [110, 211] width 130 height 17
click at [175, 209] on link "[DOMAIN_NAME]" at bounding box center [110, 211] width 130 height 17
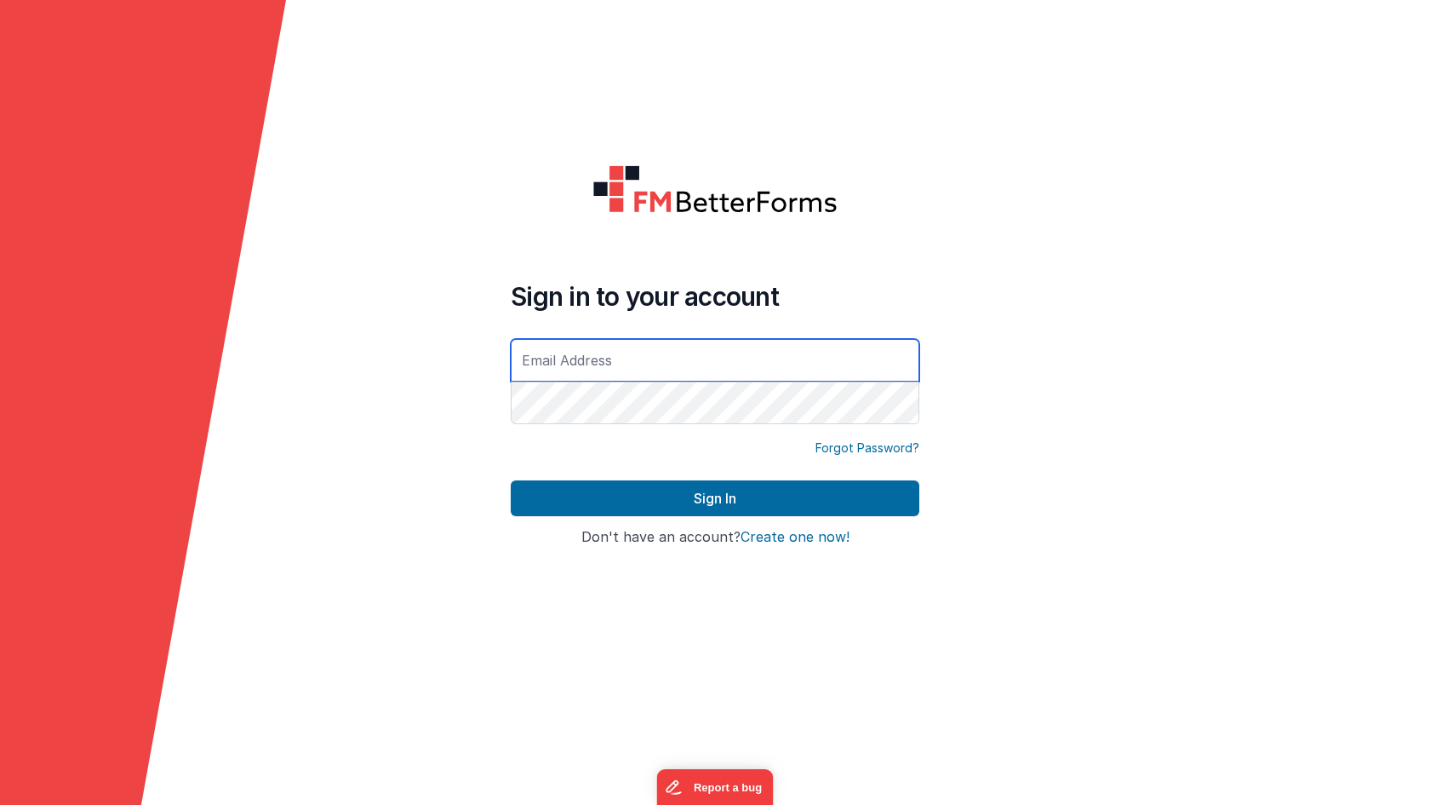
type input "[EMAIL_ADDRESS][DOMAIN_NAME]"
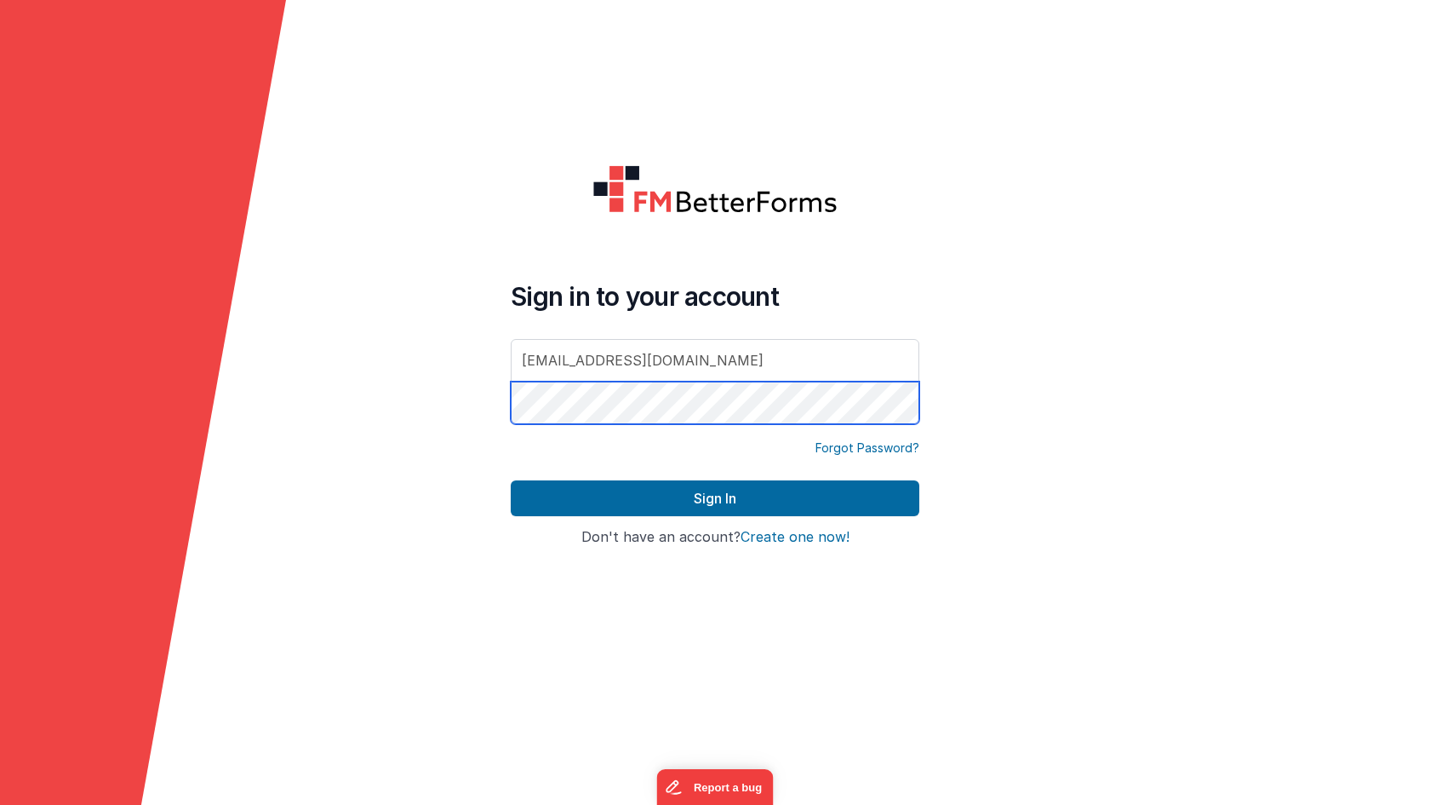
click at [715, 498] on button "Sign In" at bounding box center [715, 498] width 409 height 36
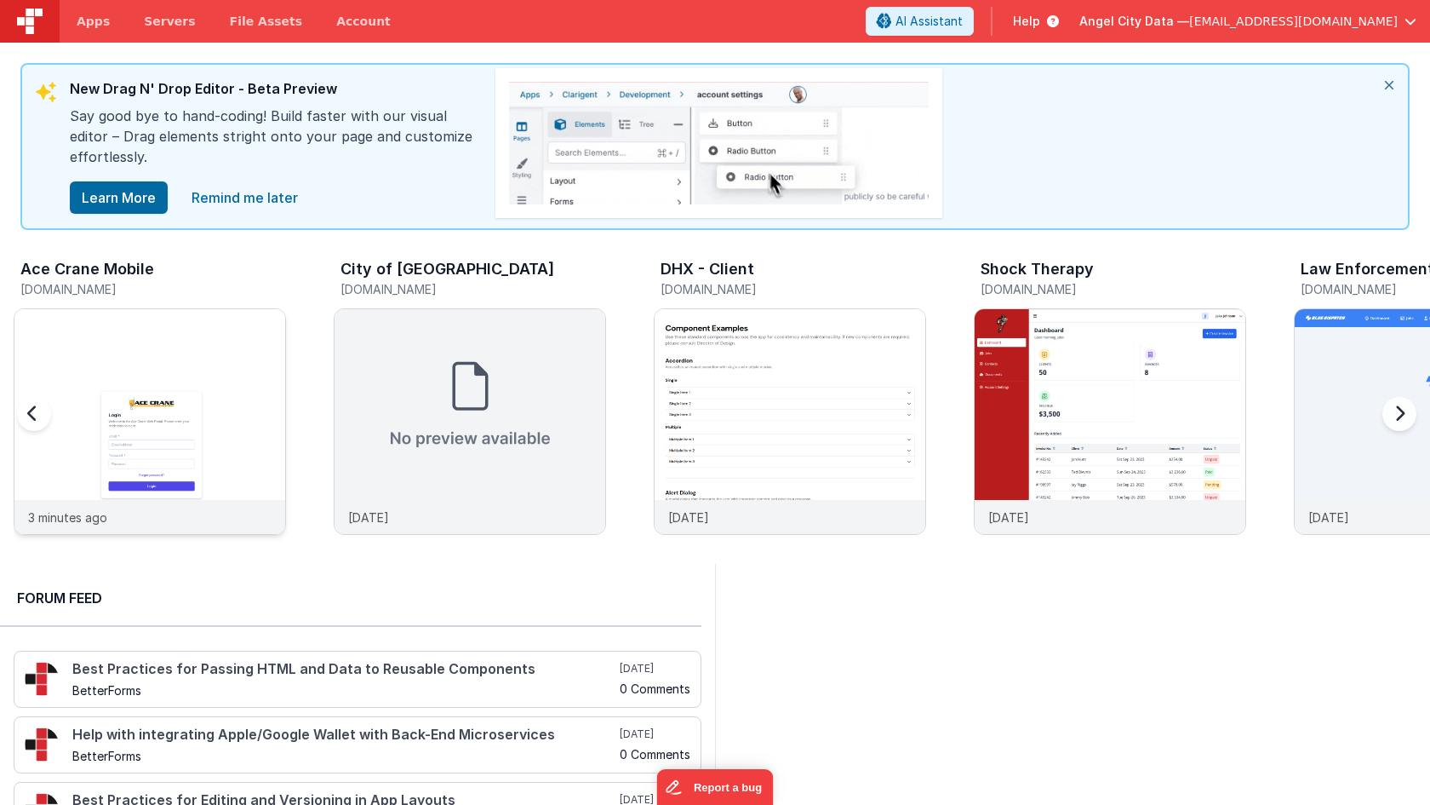
click at [93, 364] on img at bounding box center [149, 444] width 271 height 271
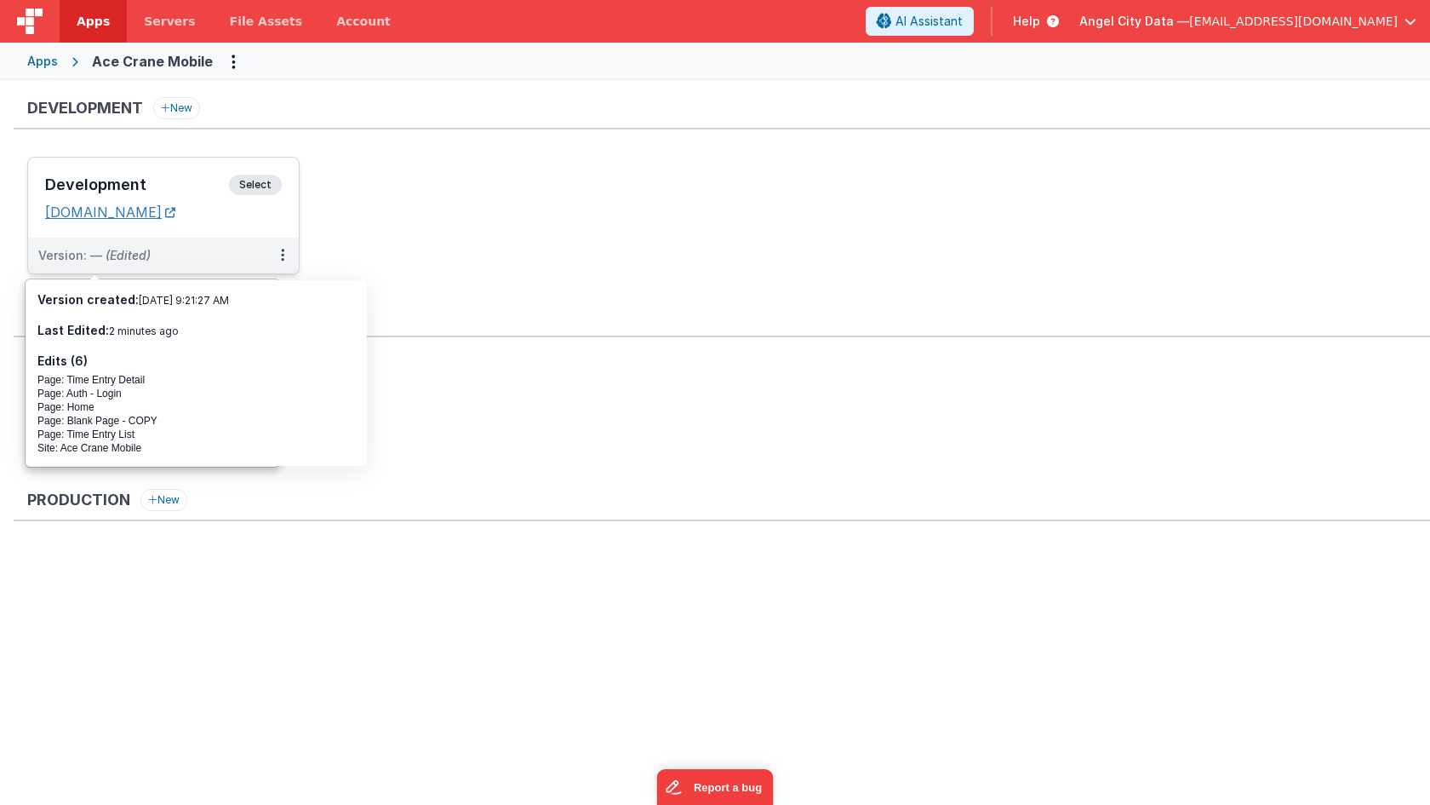
click at [124, 217] on link "[DOMAIN_NAME]" at bounding box center [110, 211] width 130 height 17
